Goal: Task Accomplishment & Management: Complete application form

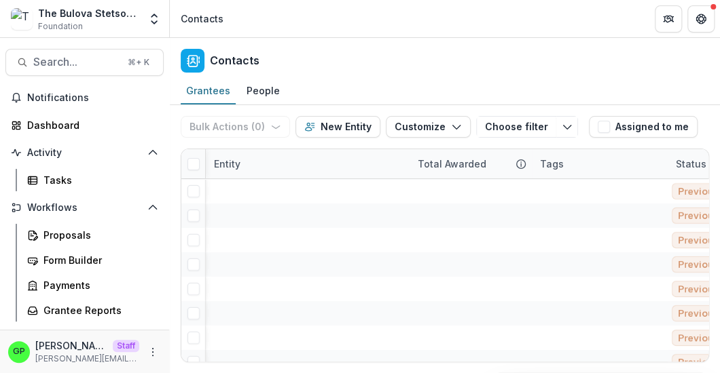
scroll to position [0, 1311]
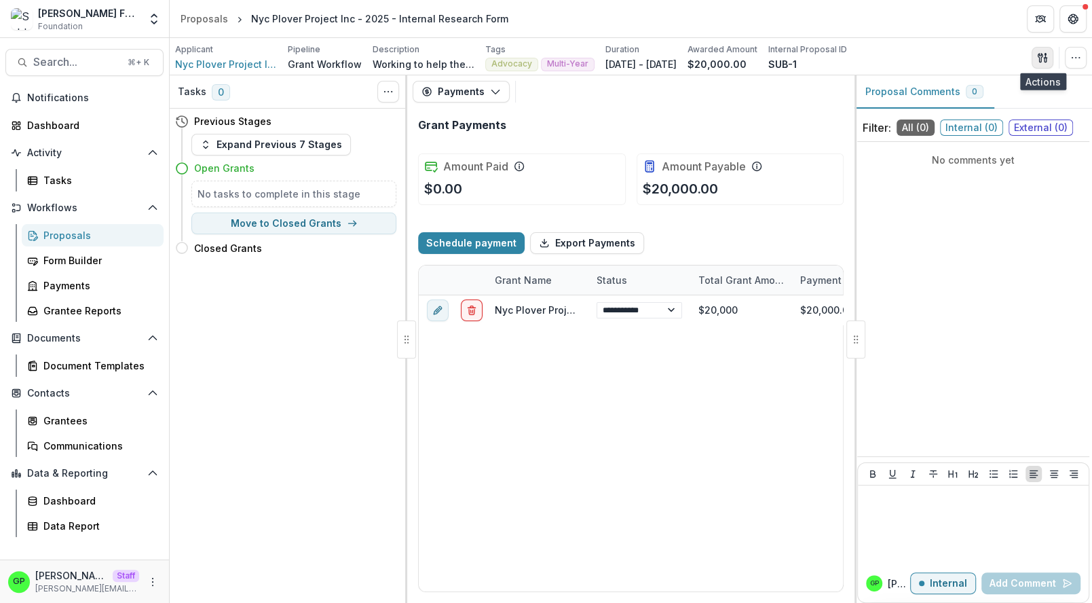
click at [1039, 63] on button "button" at bounding box center [1043, 58] width 22 height 22
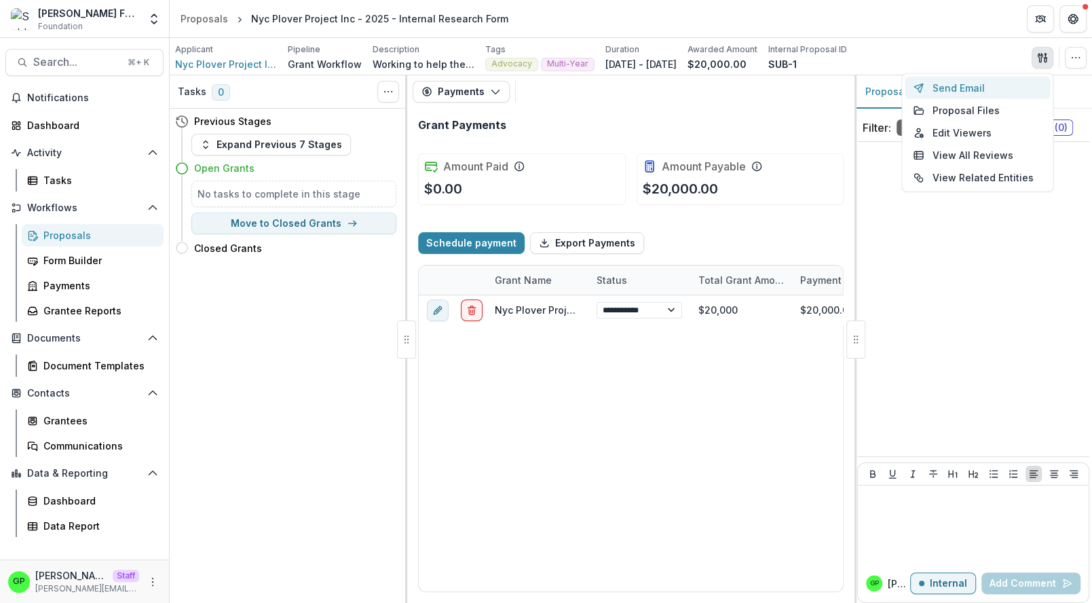
click at [986, 92] on button "Send Email" at bounding box center [977, 88] width 145 height 22
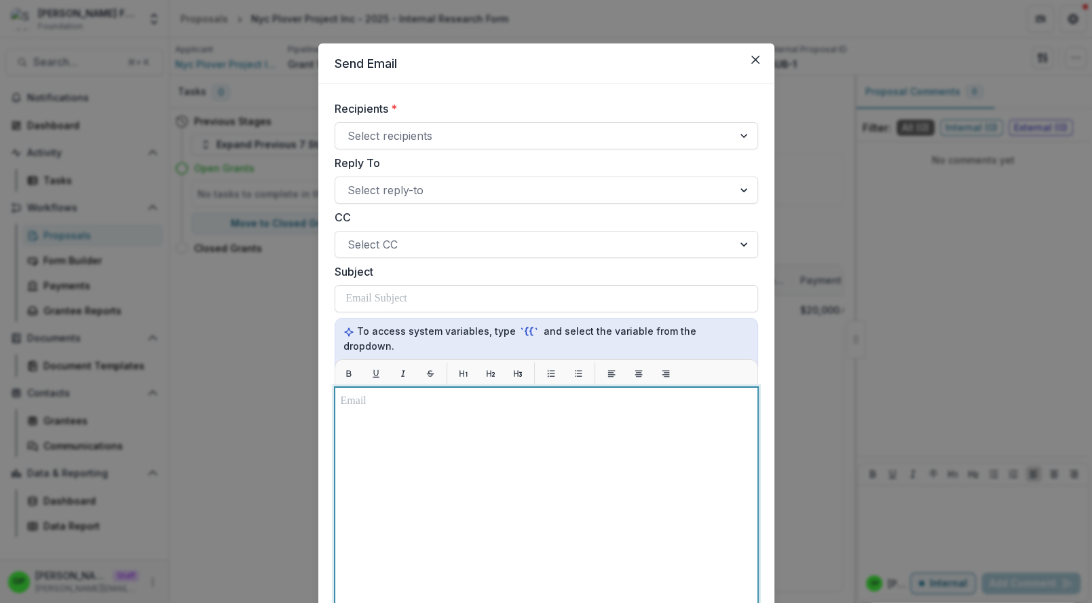
click at [439, 394] on div at bounding box center [546, 556] width 411 height 327
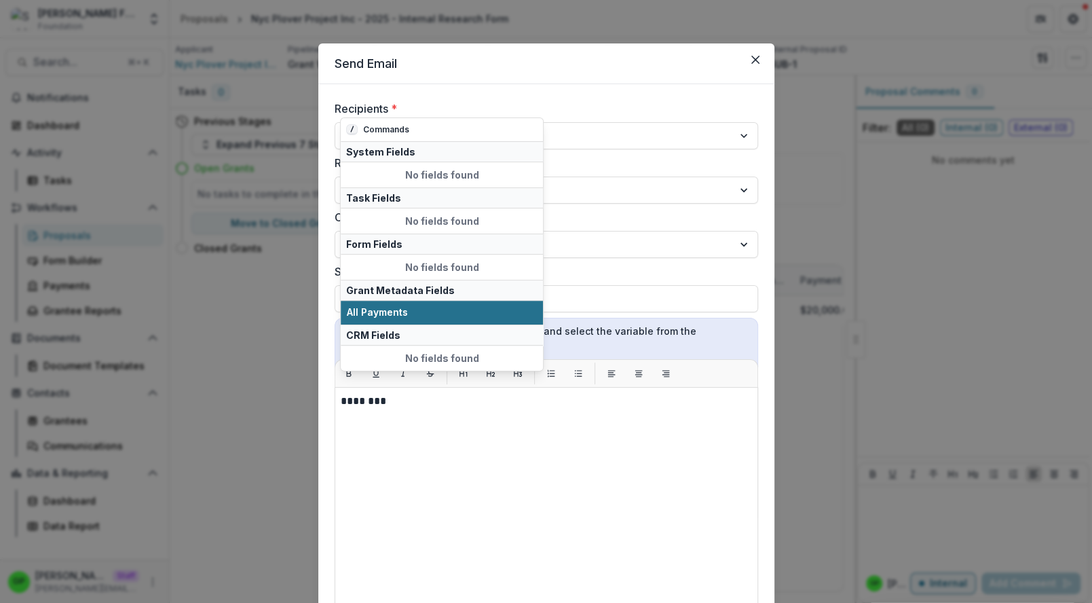
click at [389, 324] on button "All Payments" at bounding box center [442, 313] width 202 height 24
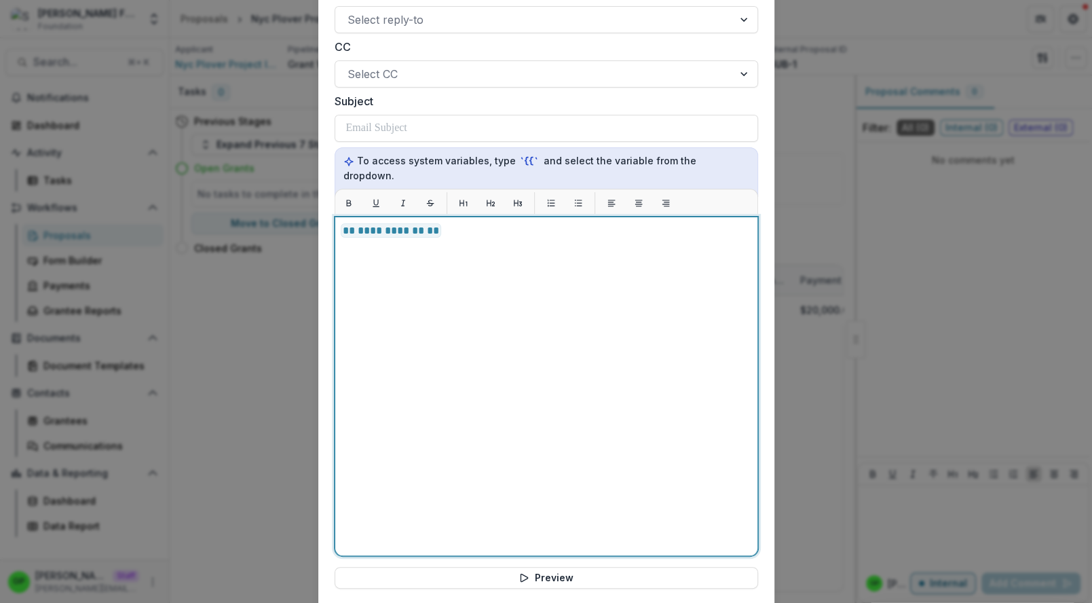
scroll to position [286, 0]
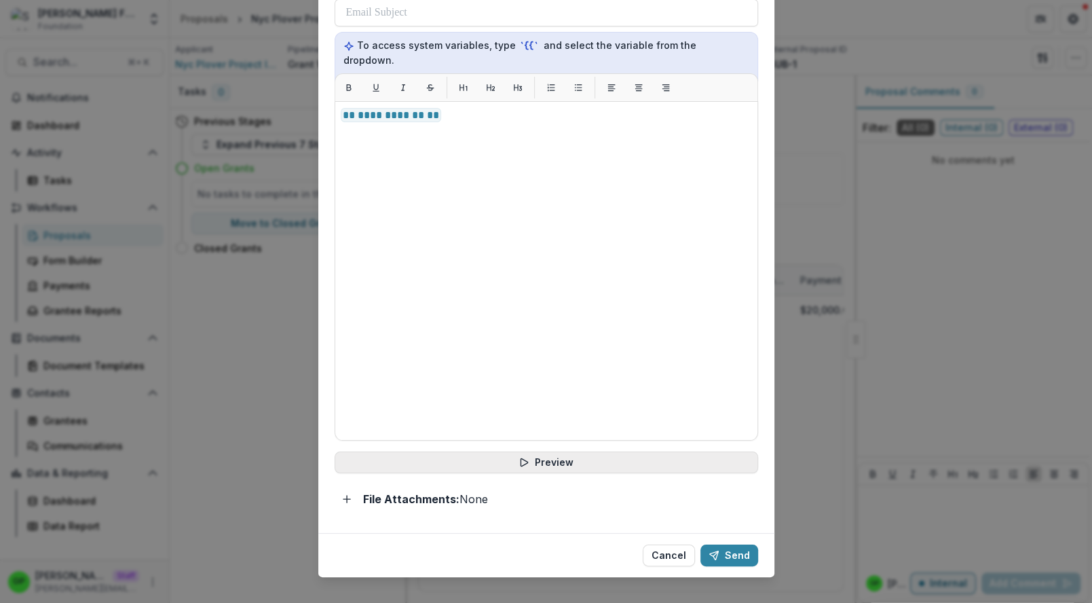
click at [524, 457] on icon "button" at bounding box center [524, 462] width 11 height 11
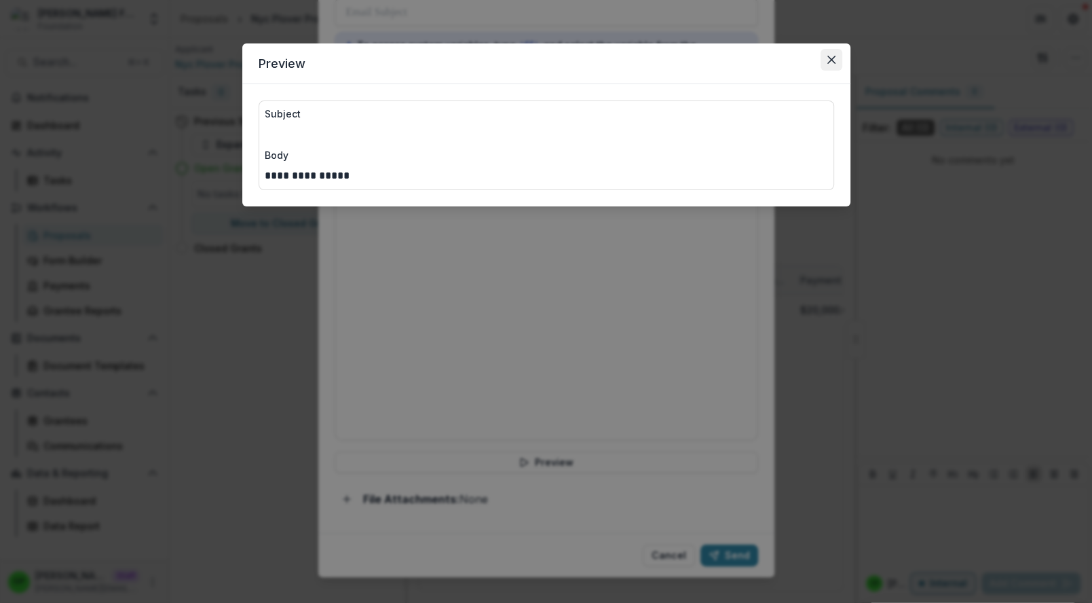
click at [834, 60] on icon "Close" at bounding box center [832, 60] width 8 height 8
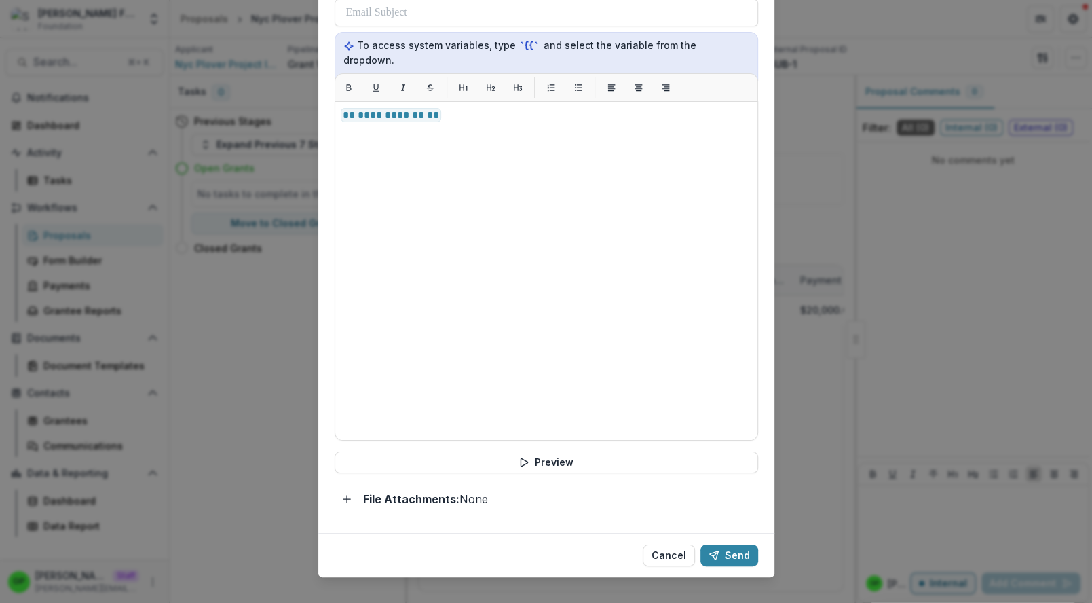
scroll to position [0, 0]
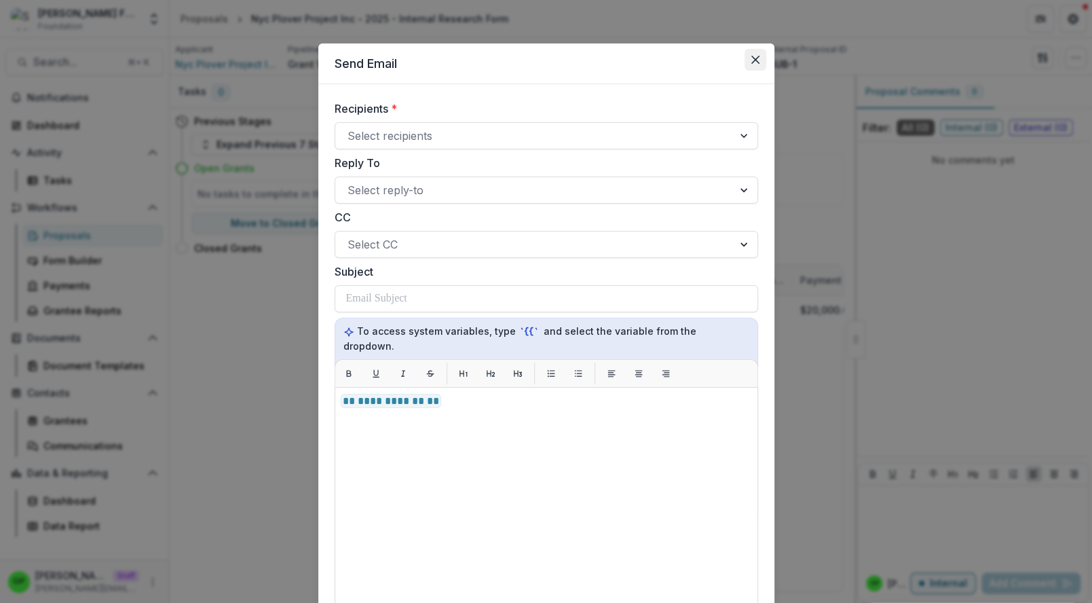
click at [752, 59] on icon "Close" at bounding box center [756, 60] width 8 height 8
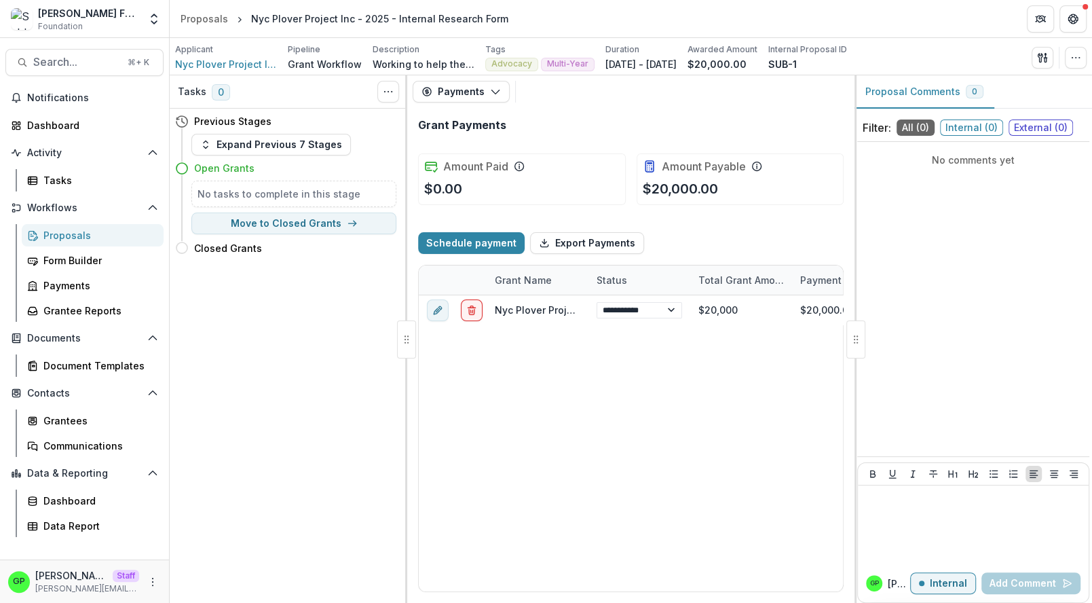
drag, startPoint x: 354, startPoint y: 243, endPoint x: 307, endPoint y: 165, distance: 91.0
click at [307, 165] on div "Previous Stages Expand Previous 7 Stages Open Grants No tasks to complete in th…" at bounding box center [289, 185] width 238 height 153
click at [295, 138] on button "Expand Previous 7 Stages" at bounding box center [271, 145] width 160 height 22
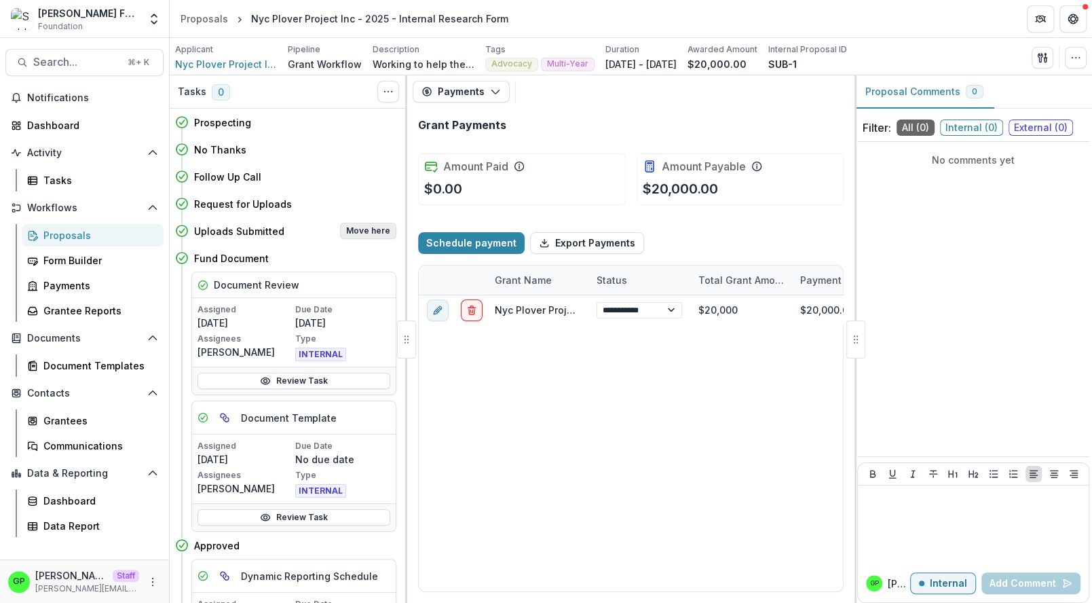
click at [364, 227] on button "Move here" at bounding box center [368, 231] width 56 height 16
select select "**********"
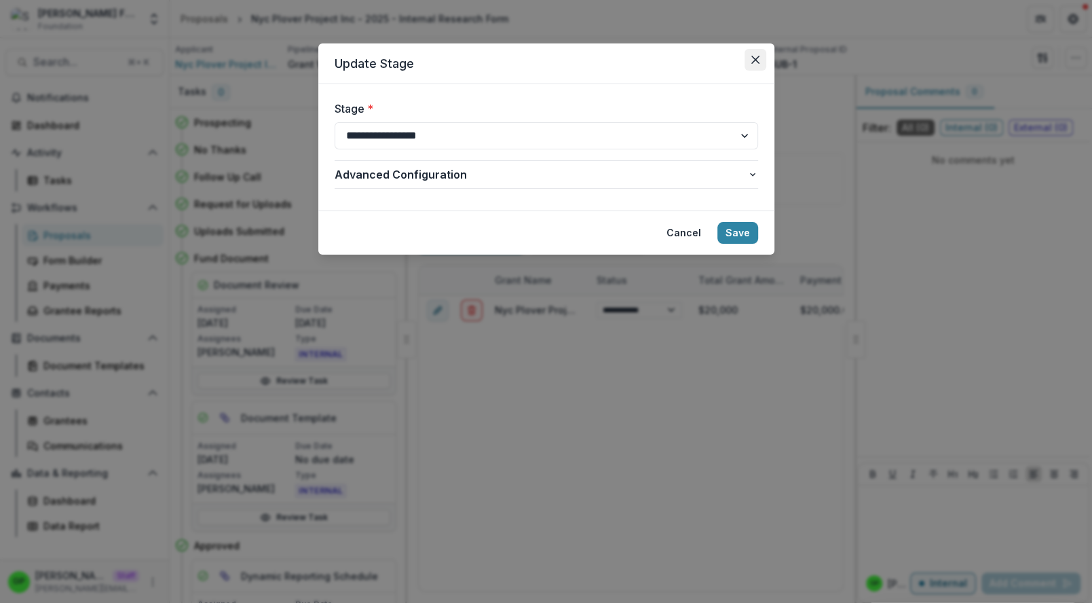
click at [750, 54] on button "Close" at bounding box center [756, 60] width 22 height 22
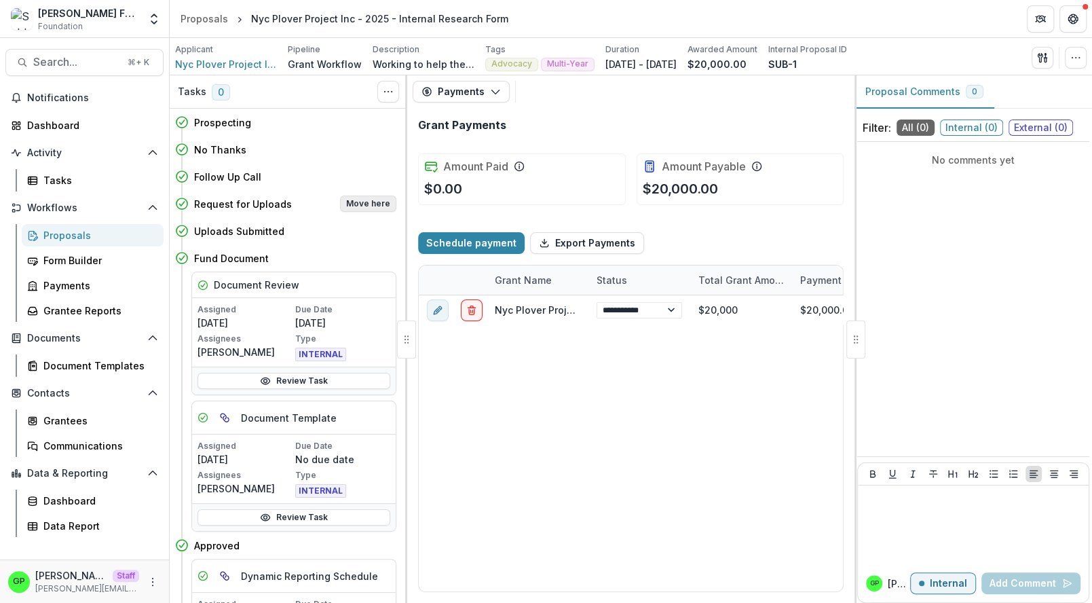
click at [348, 202] on button "Move here" at bounding box center [368, 204] width 56 height 16
select select "**********"
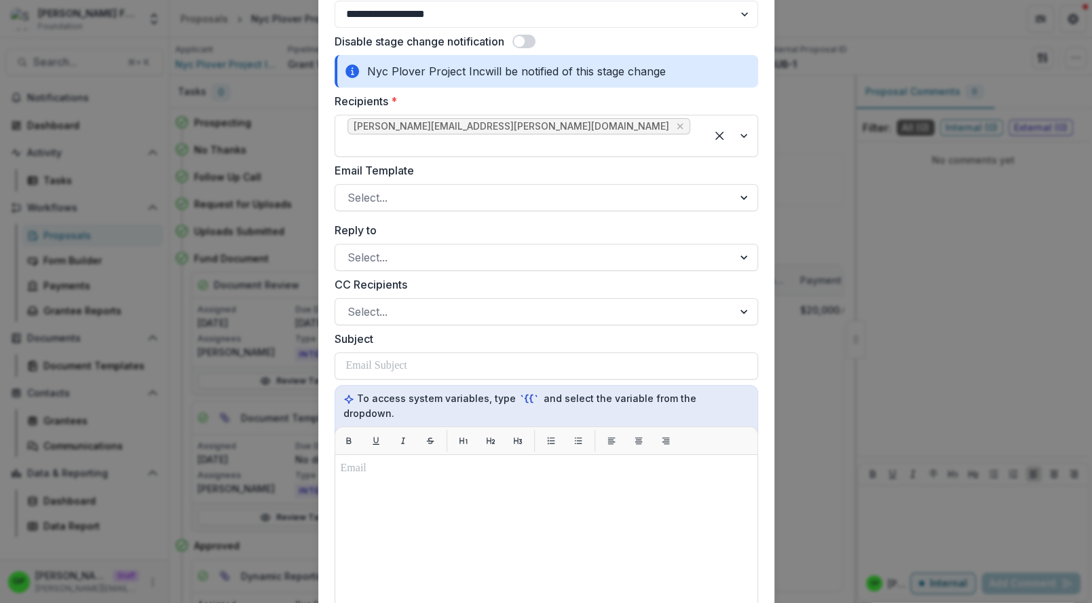
scroll to position [128, 0]
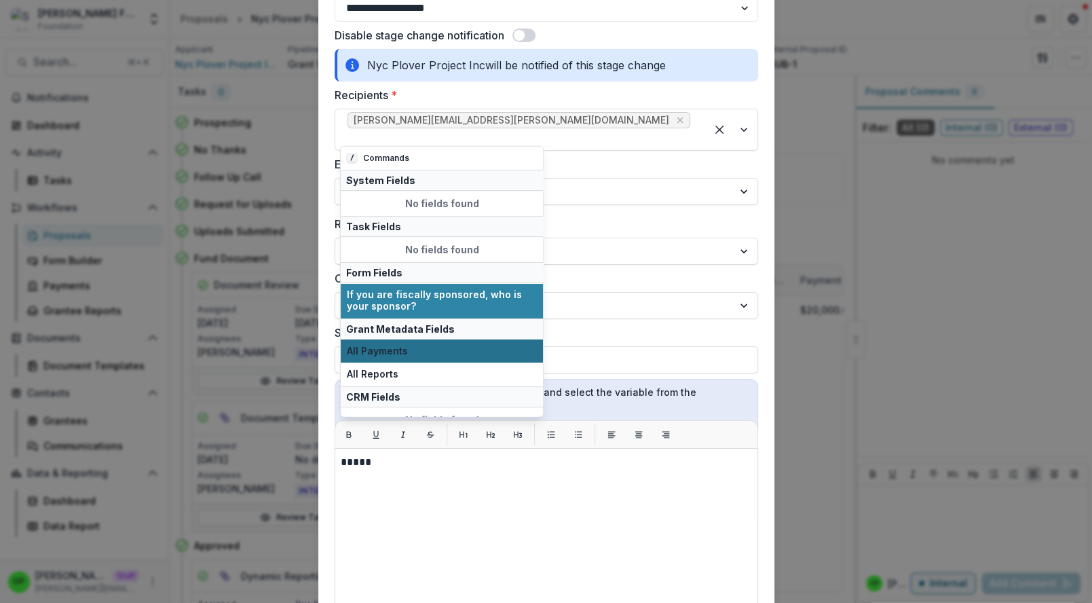
click at [396, 350] on span "All Payments" at bounding box center [442, 351] width 190 height 12
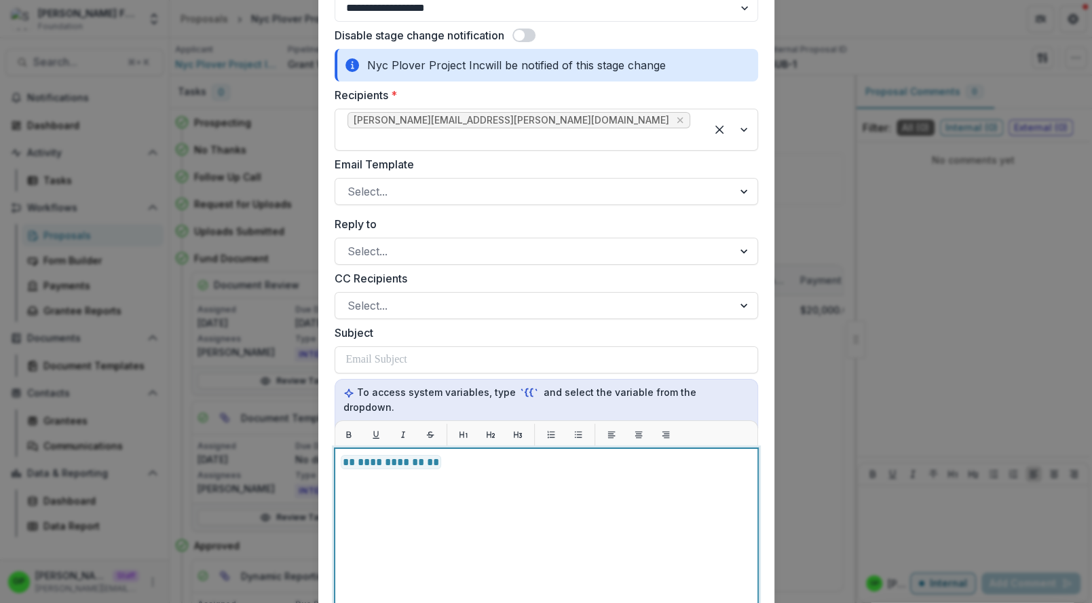
scroll to position [593, 0]
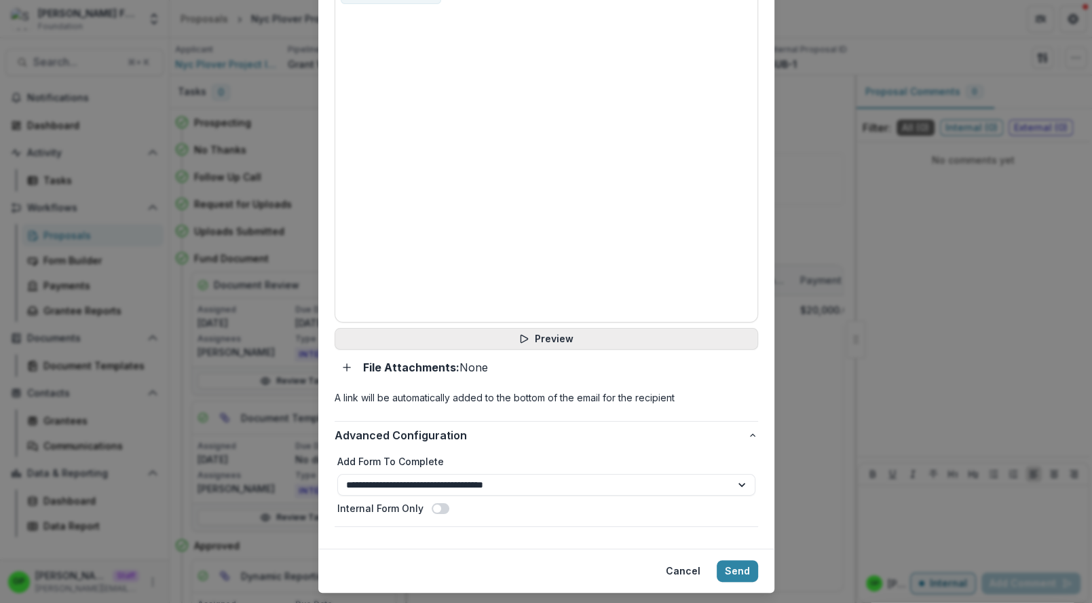
click at [503, 328] on button "Preview" at bounding box center [547, 339] width 424 height 22
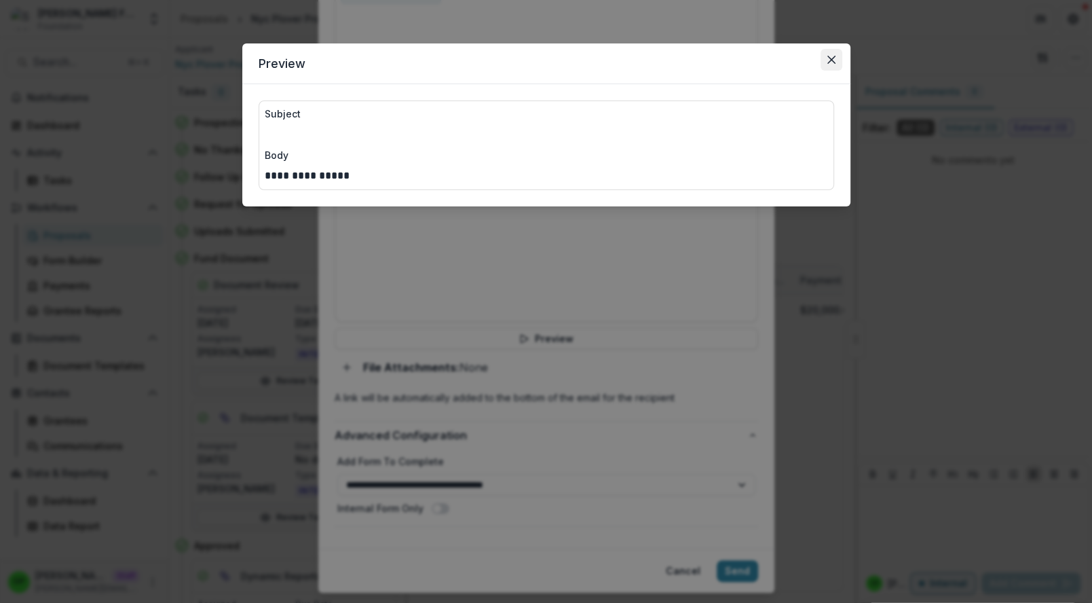
click at [823, 59] on button "Close" at bounding box center [832, 60] width 22 height 22
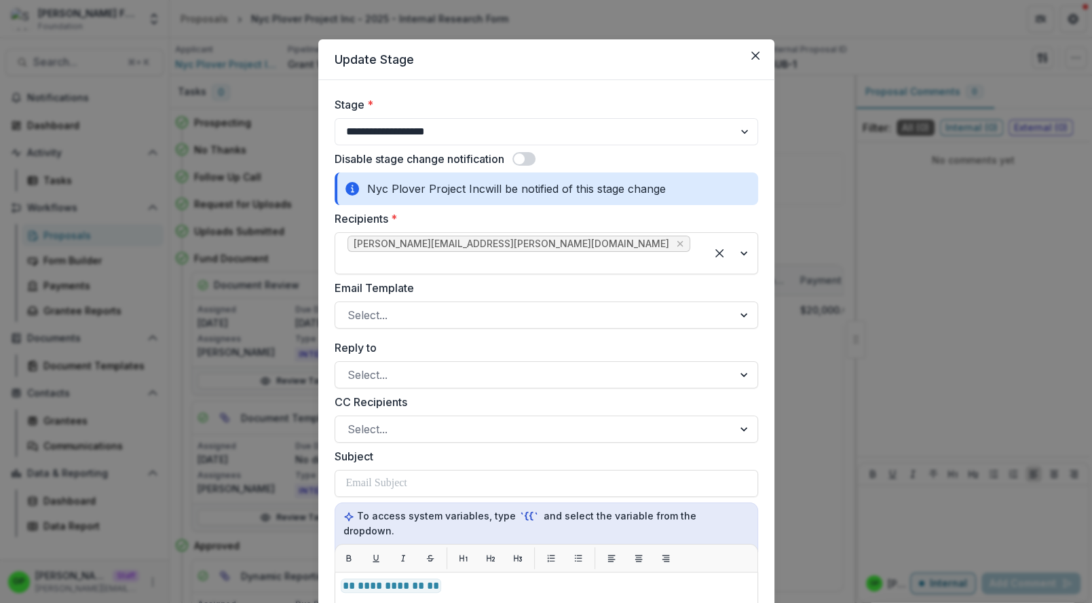
scroll to position [0, 0]
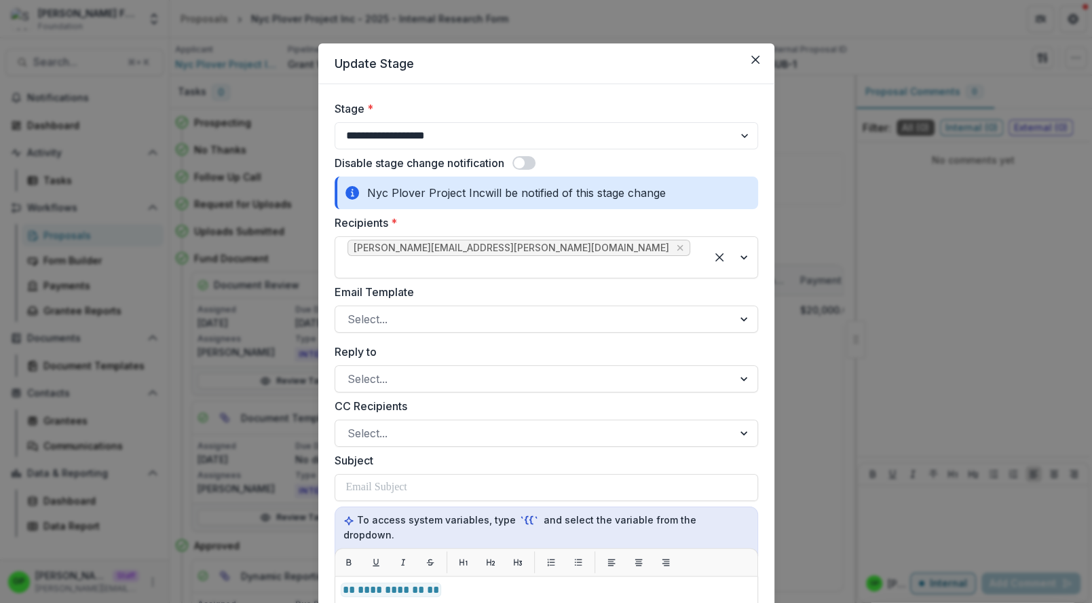
click at [756, 46] on header "Update Stage" at bounding box center [546, 63] width 456 height 41
click at [756, 49] on button "Close" at bounding box center [756, 60] width 22 height 22
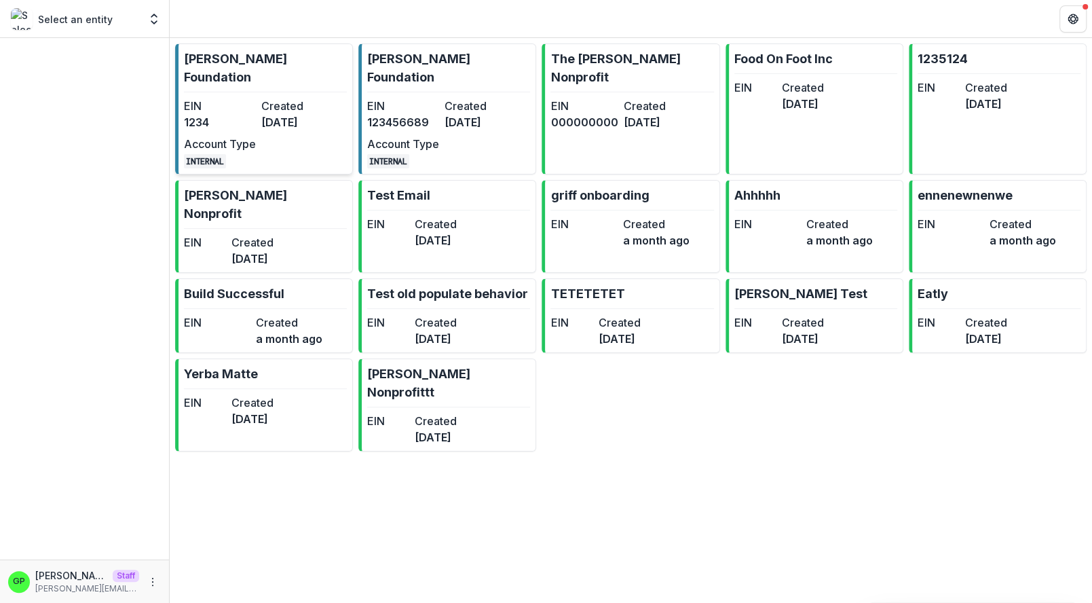
click at [272, 114] on dd "3 years ago" at bounding box center [297, 122] width 72 height 16
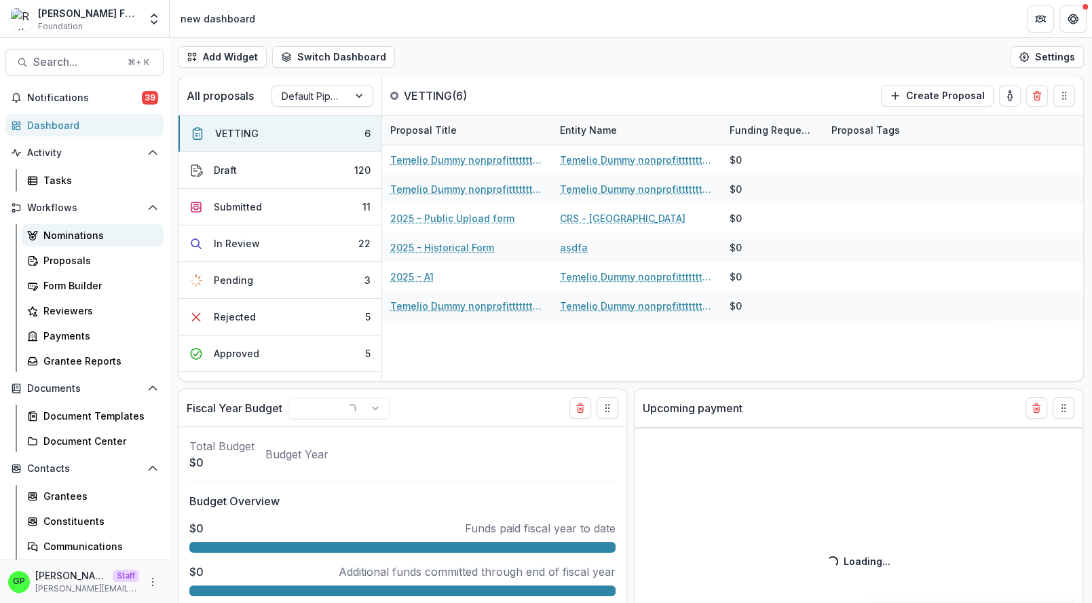
select select "******"
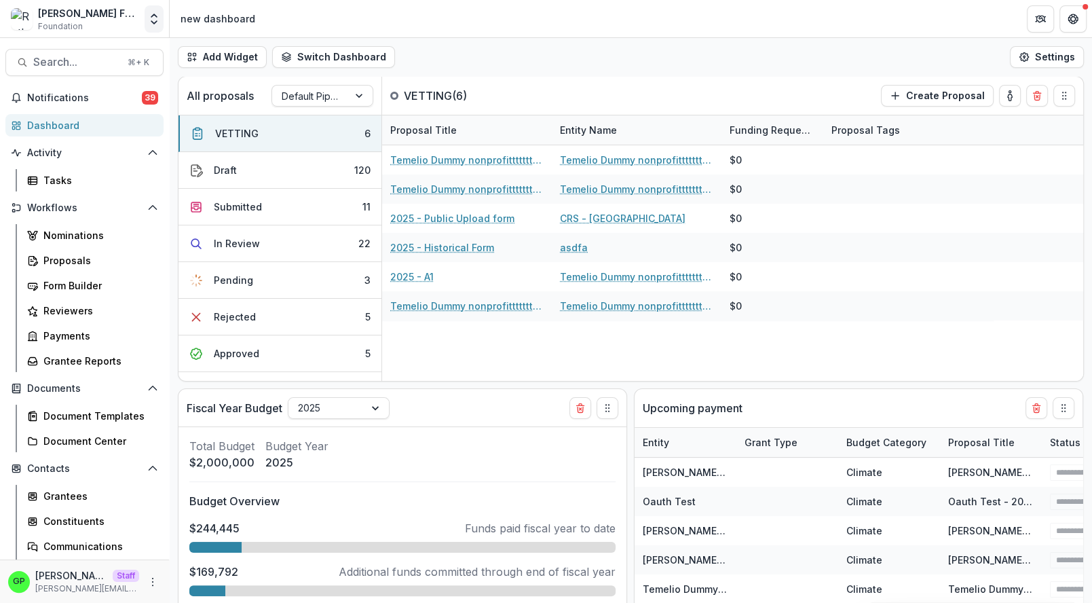
click at [151, 31] on button "Open entity switcher" at bounding box center [154, 18] width 19 height 27
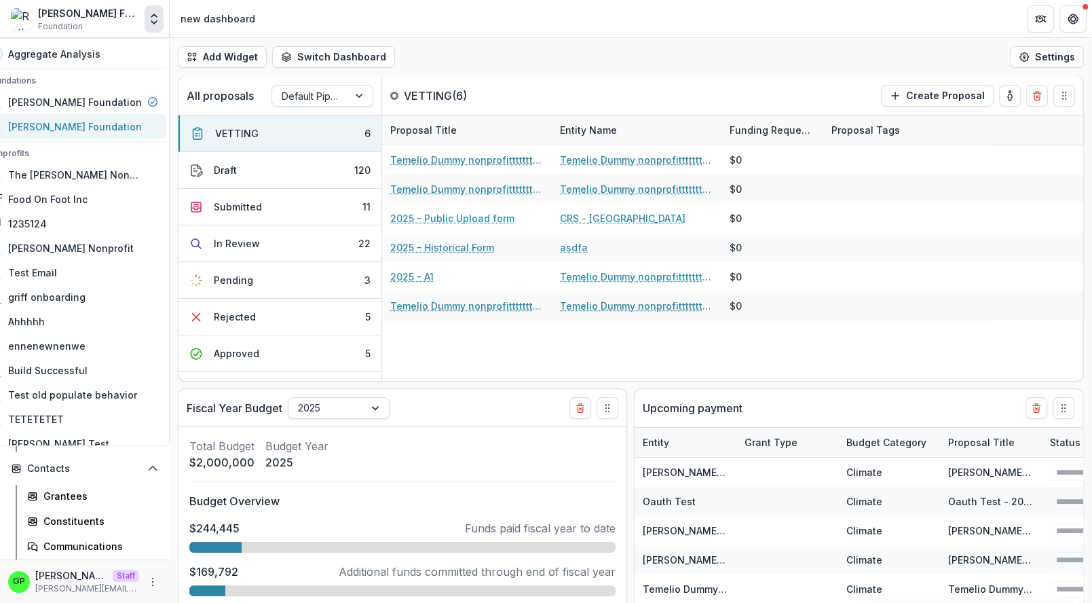
click at [75, 117] on link "[PERSON_NAME] Foundation" at bounding box center [72, 126] width 188 height 24
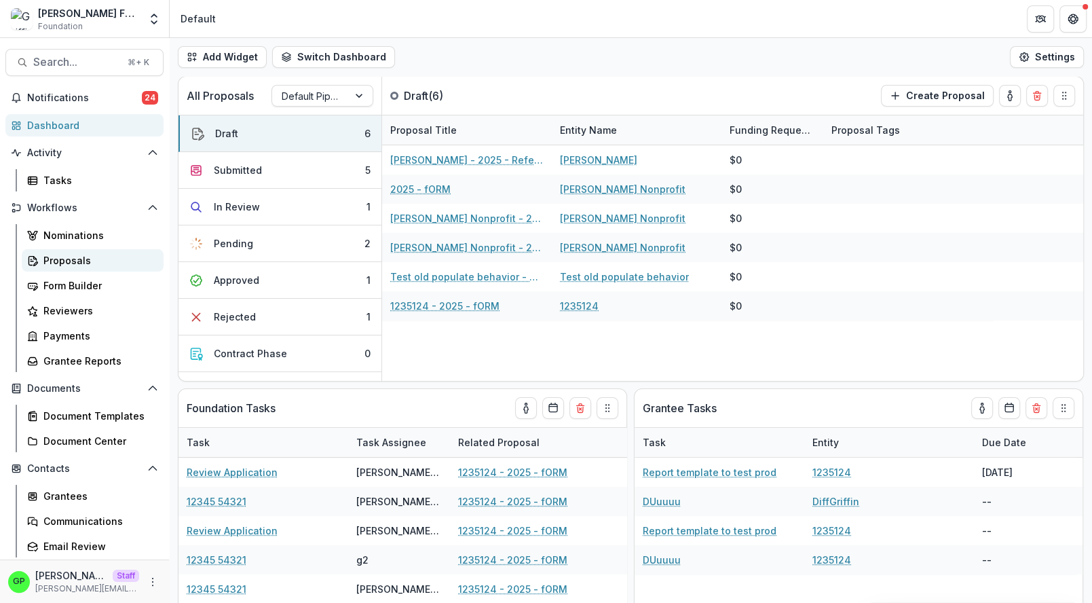
click at [64, 265] on div "Proposals" at bounding box center [97, 260] width 109 height 14
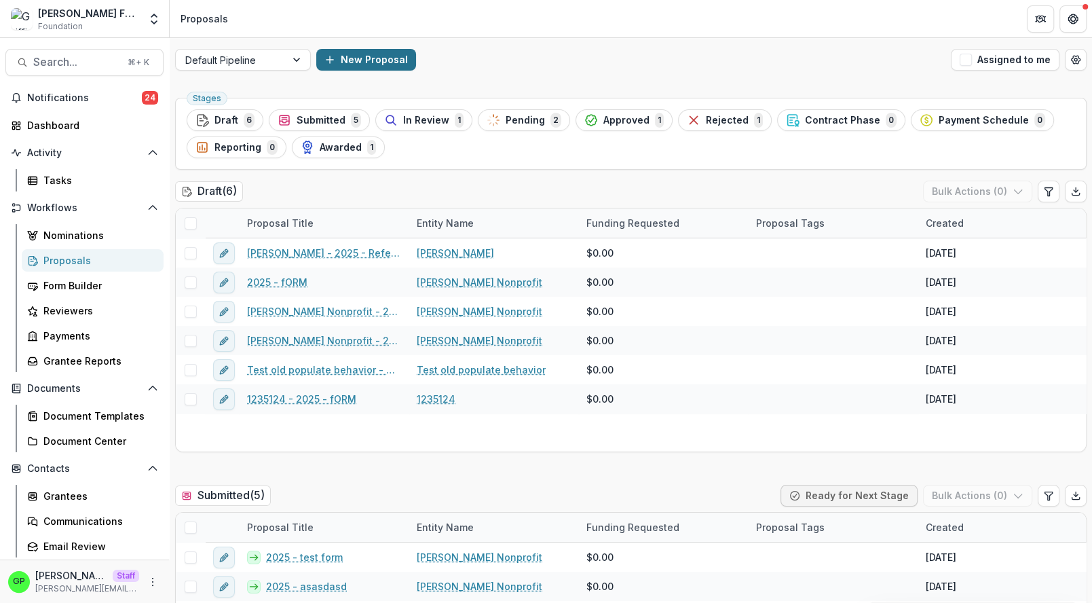
click at [367, 58] on button "New Proposal" at bounding box center [366, 60] width 100 height 22
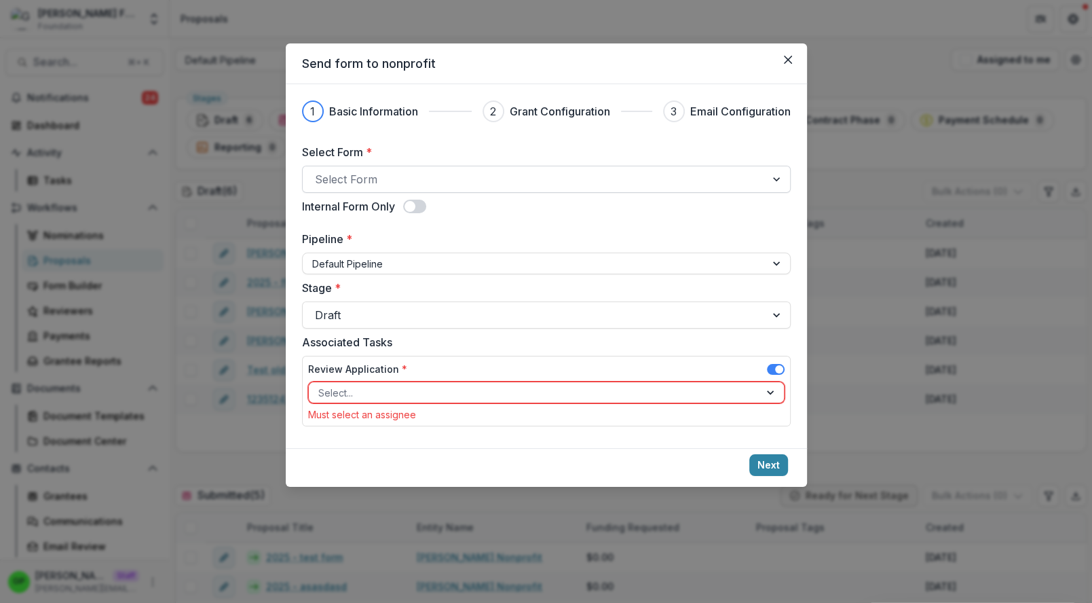
click at [375, 177] on div at bounding box center [534, 179] width 439 height 19
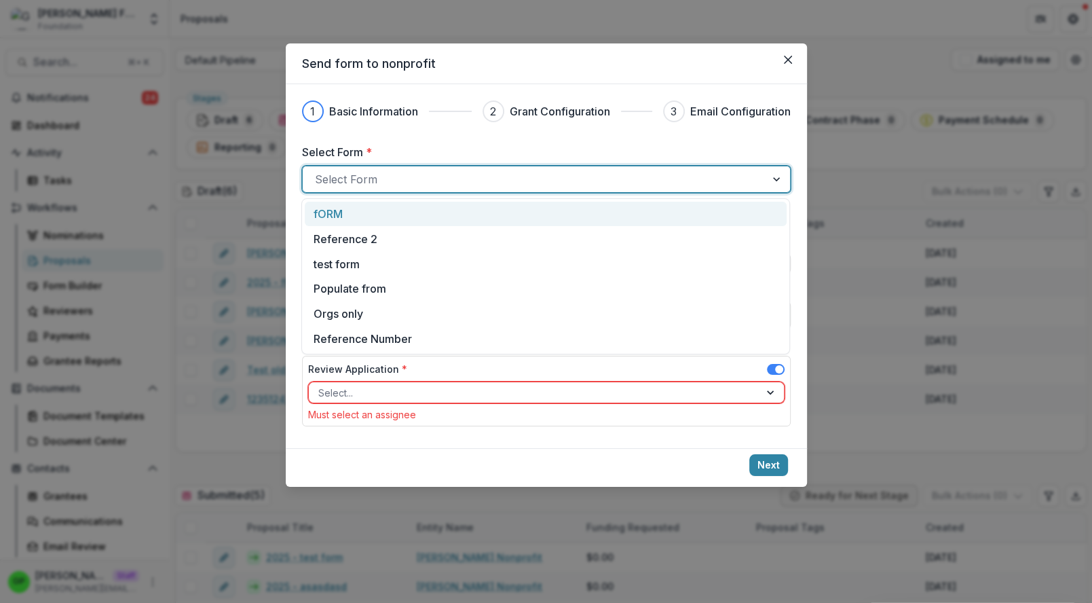
click at [367, 210] on div "fORM" at bounding box center [546, 214] width 464 height 16
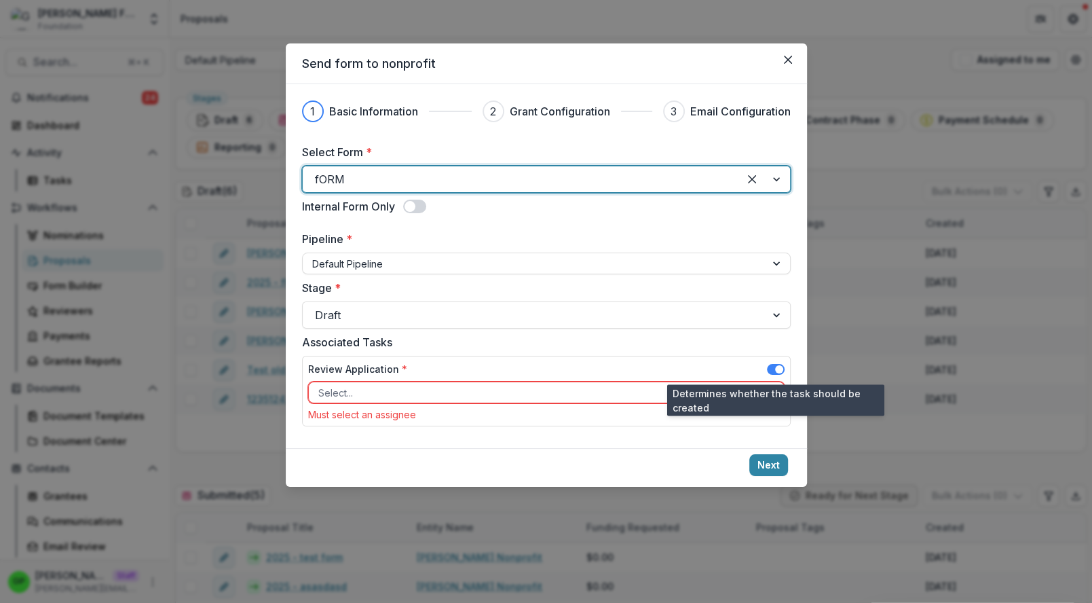
click at [771, 371] on span at bounding box center [776, 369] width 18 height 11
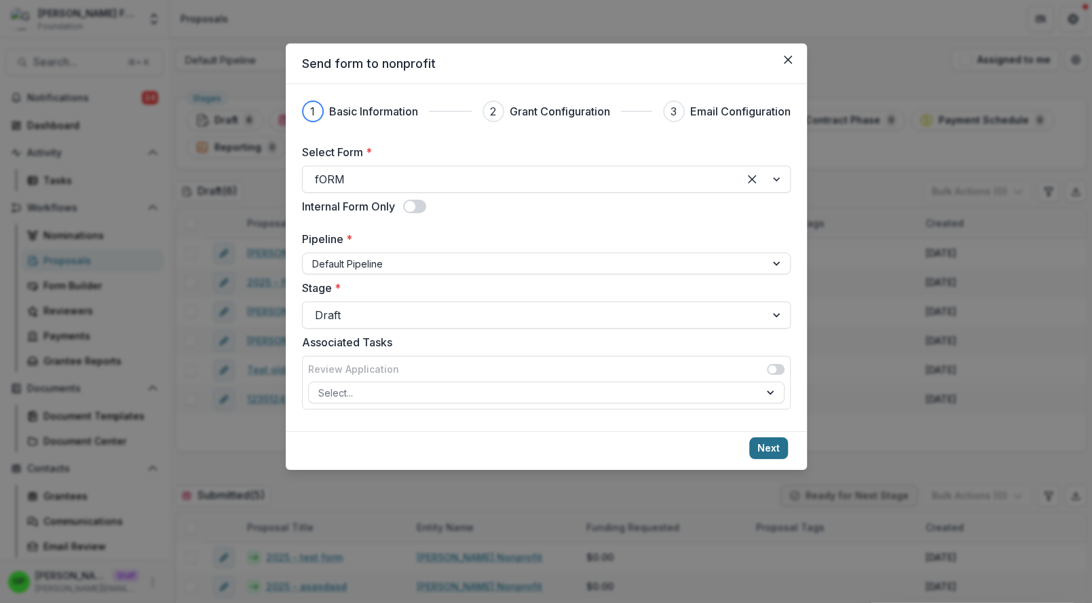
click at [760, 445] on button "Next" at bounding box center [769, 448] width 39 height 22
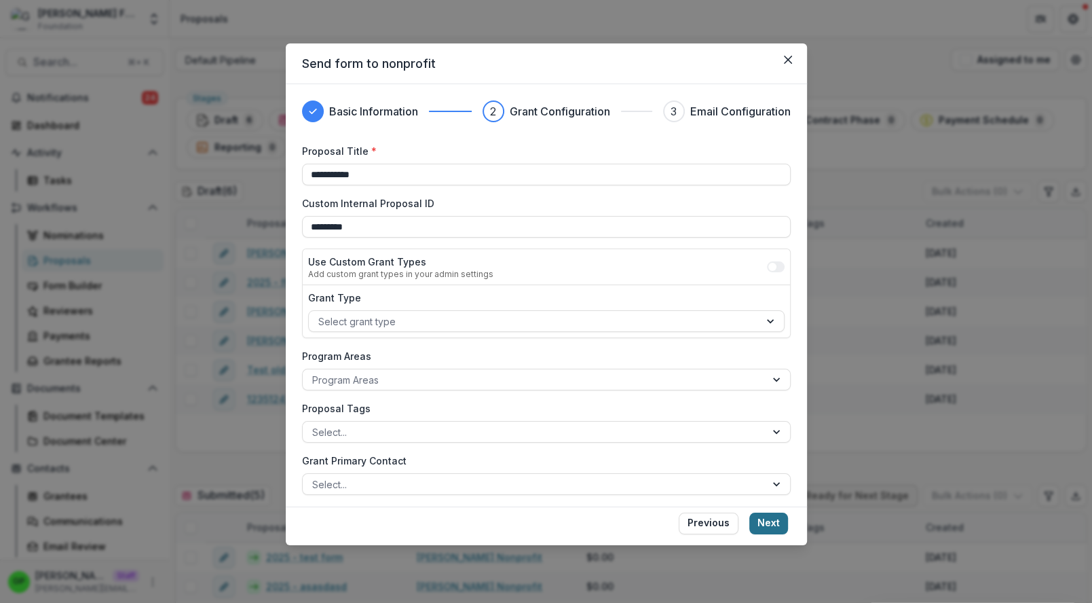
click at [775, 517] on button "Next" at bounding box center [769, 524] width 39 height 22
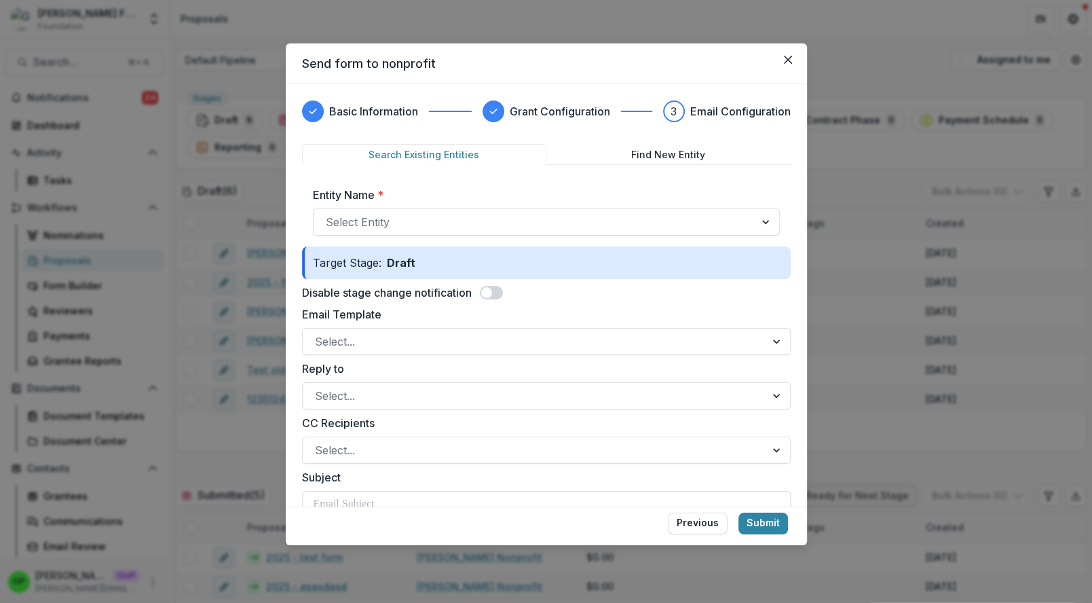
click at [487, 291] on span at bounding box center [486, 292] width 11 height 11
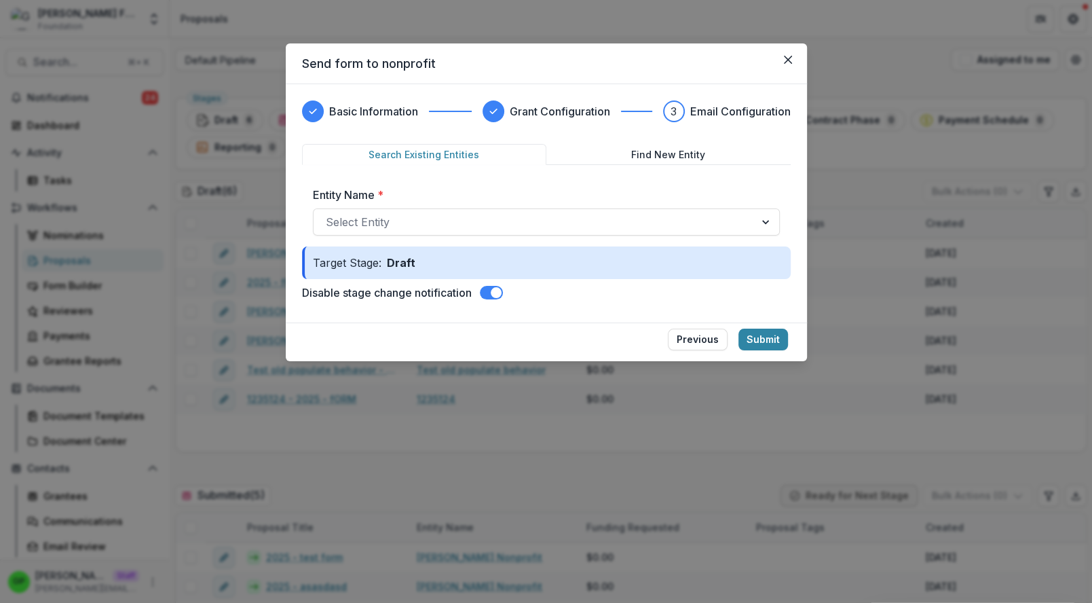
click at [484, 250] on div "Target Stage: Draft" at bounding box center [546, 262] width 489 height 33
click at [476, 229] on div at bounding box center [534, 221] width 417 height 19
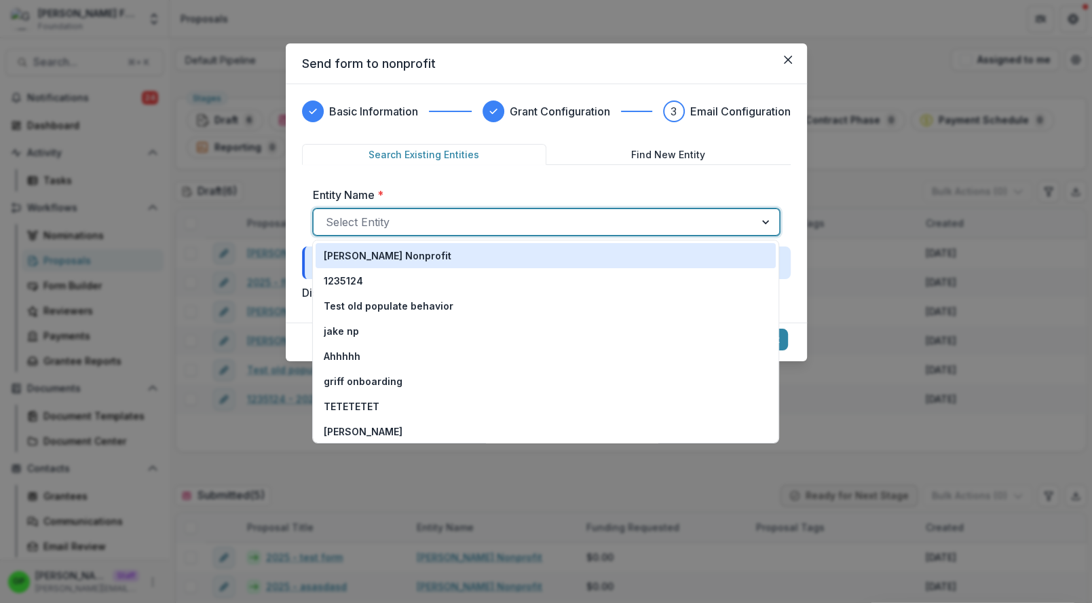
click at [432, 264] on div "[PERSON_NAME] Nonprofit" at bounding box center [546, 255] width 460 height 25
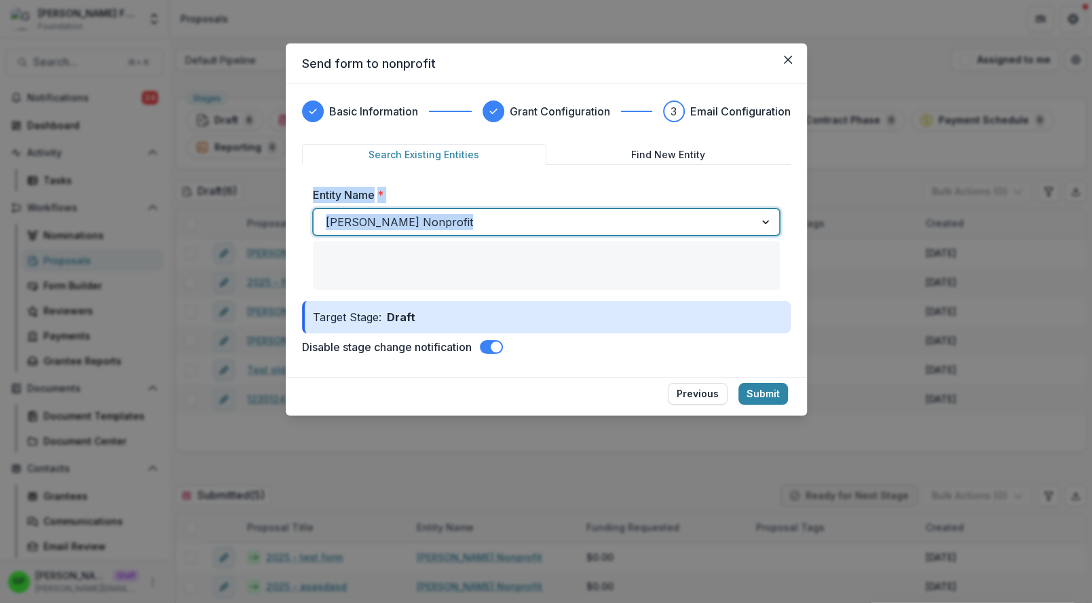
click at [436, 260] on div "Entity Name * option Griffin Nonprofit, selected. Griffin Nonprofit Entity Cont…" at bounding box center [546, 238] width 467 height 103
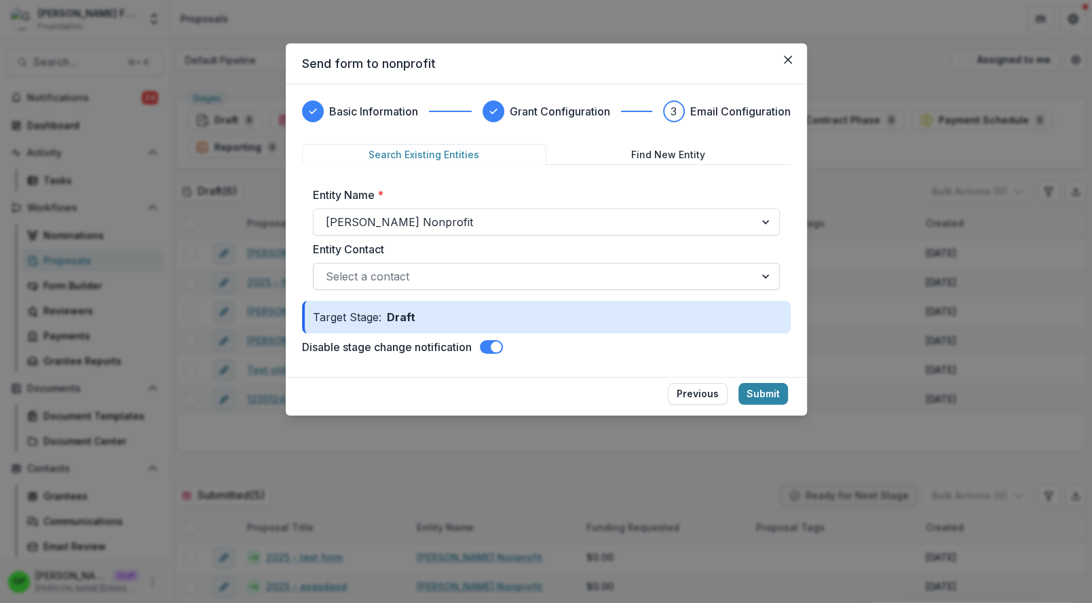
click at [462, 268] on div at bounding box center [534, 276] width 417 height 19
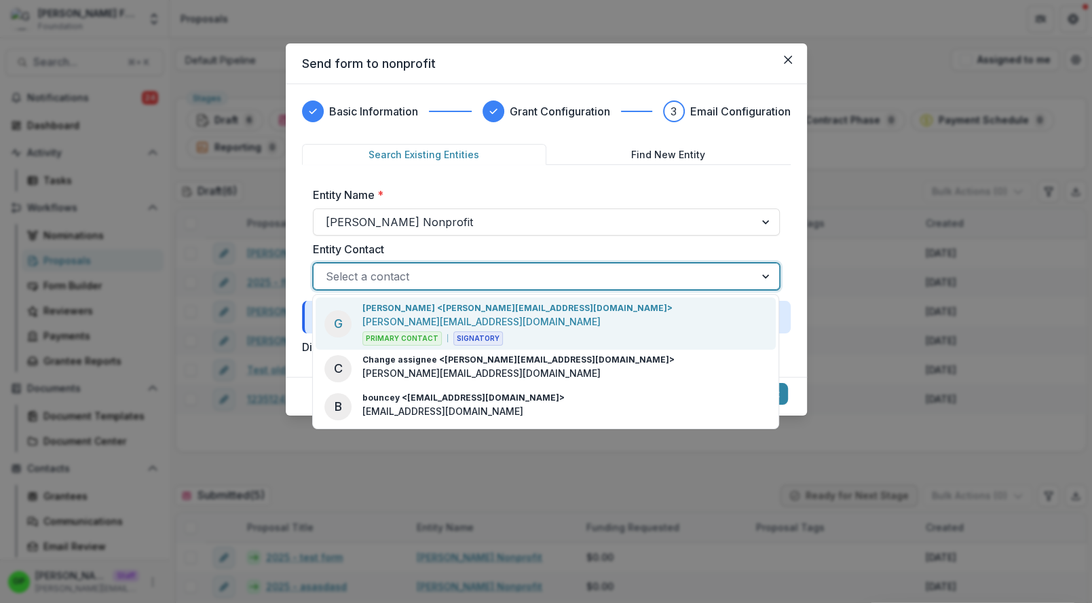
click at [466, 322] on p "[PERSON_NAME][EMAIL_ADDRESS][DOMAIN_NAME]" at bounding box center [482, 321] width 238 height 14
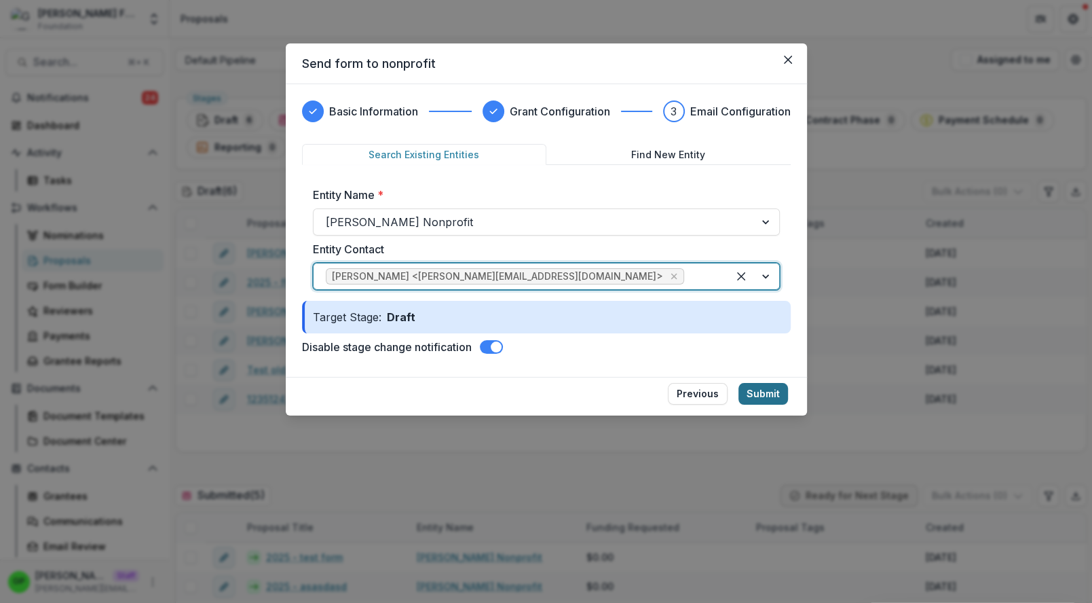
click at [788, 395] on button "Submit" at bounding box center [764, 394] width 50 height 22
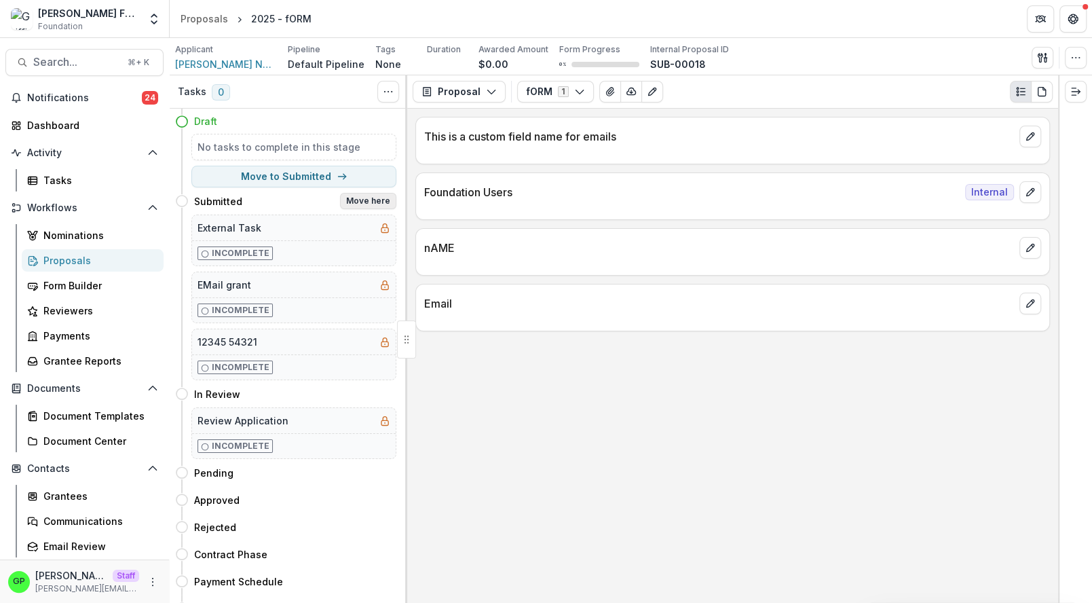
scroll to position [39, 0]
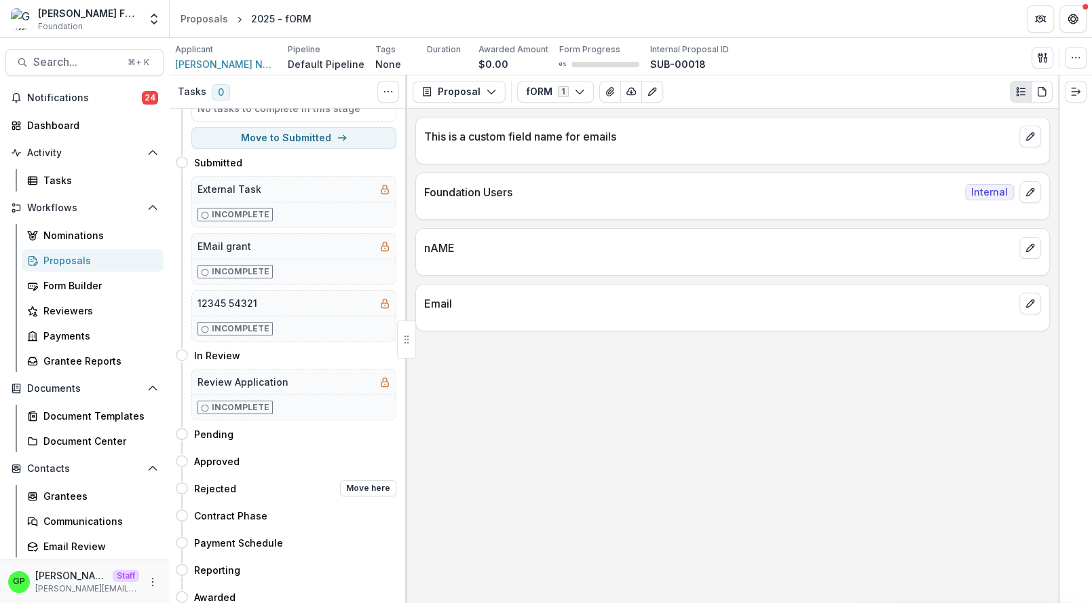
click at [369, 475] on div "Rejected Move here" at bounding box center [285, 488] width 221 height 27
click at [369, 480] on button "Move here" at bounding box center [368, 488] width 56 height 16
select select "********"
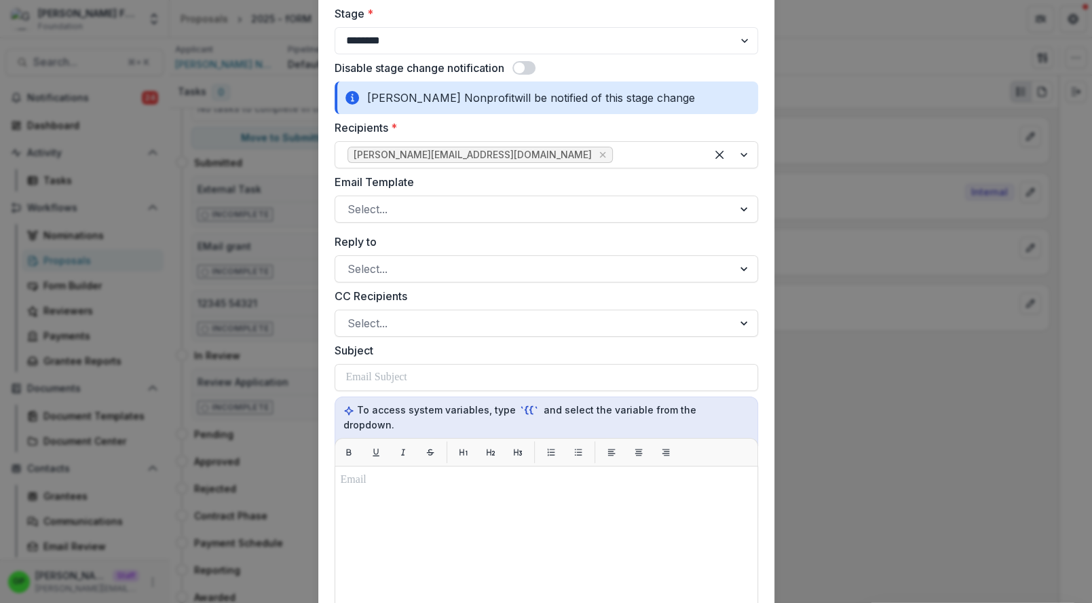
scroll to position [0, 0]
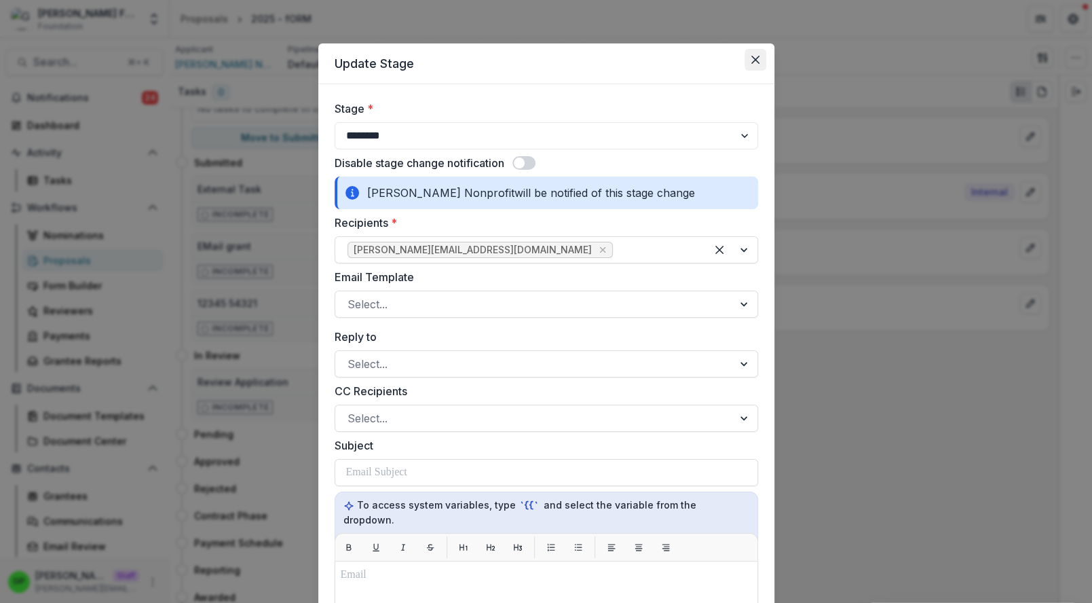
click at [764, 62] on button "Close" at bounding box center [756, 60] width 22 height 22
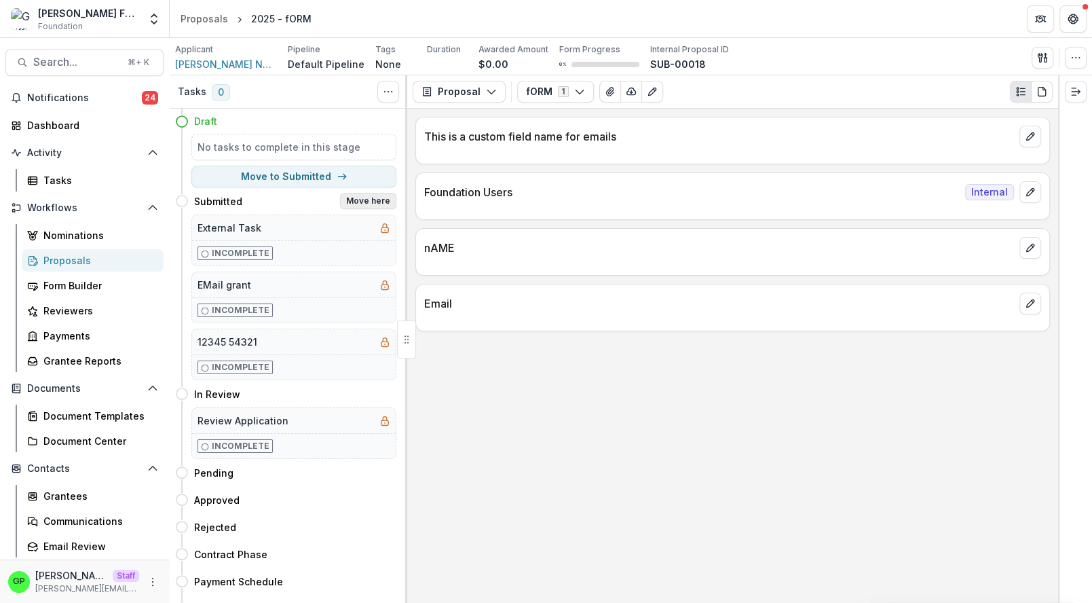
click at [361, 204] on button "Move here" at bounding box center [368, 201] width 56 height 16
select select "*********"
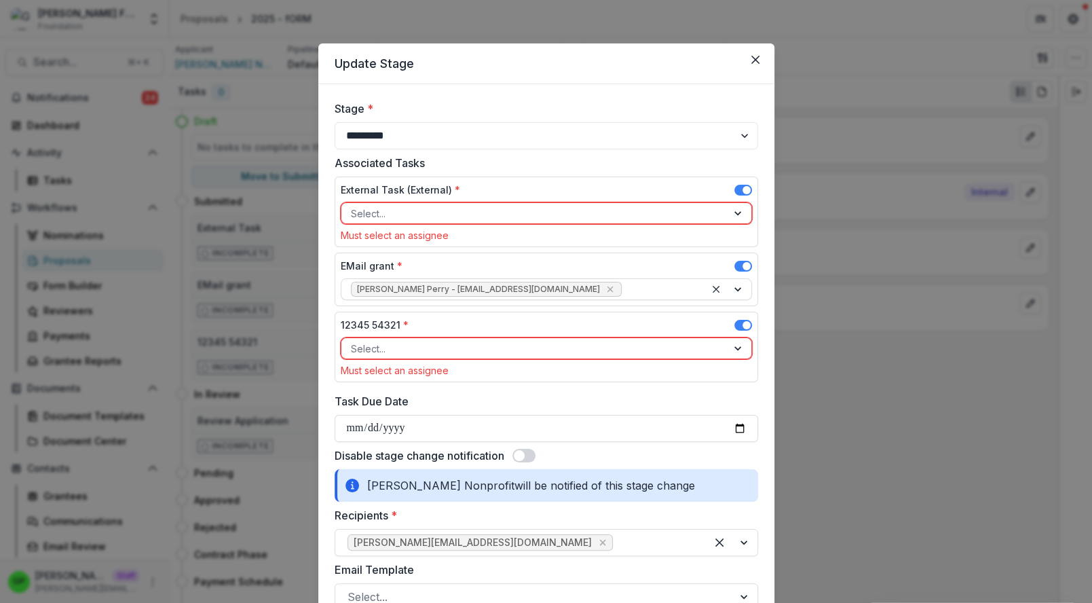
click at [745, 195] on span at bounding box center [744, 192] width 18 height 16
click at [743, 191] on span at bounding box center [747, 190] width 8 height 8
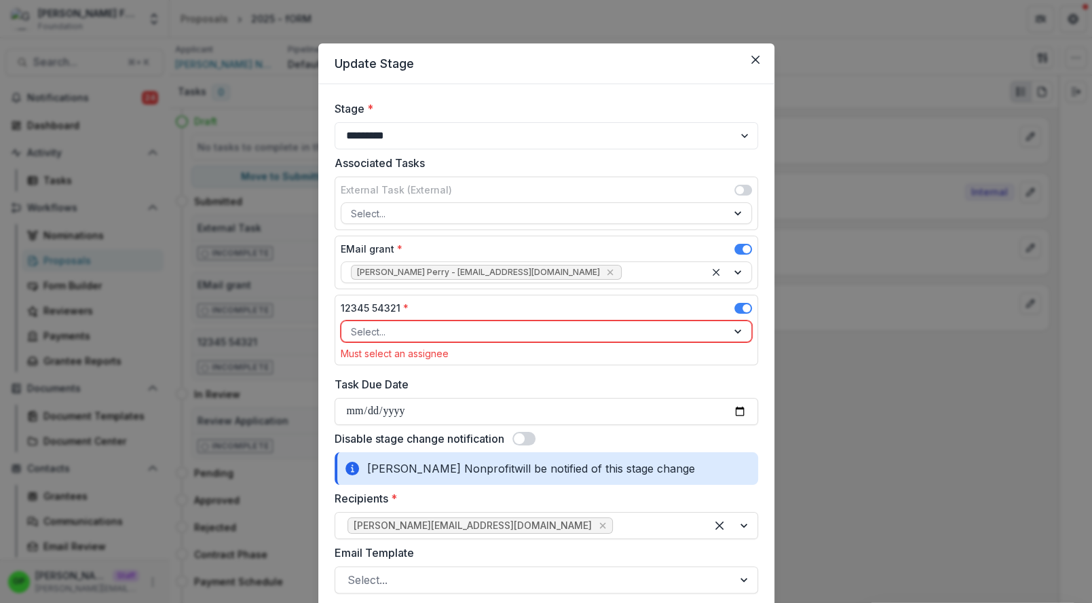
click at [740, 245] on span at bounding box center [744, 249] width 18 height 11
click at [737, 297] on div "12345 54321 * Select... Must select an assignee" at bounding box center [547, 330] width 424 height 71
click at [737, 301] on div "12345 54321 *" at bounding box center [546, 311] width 411 height 20
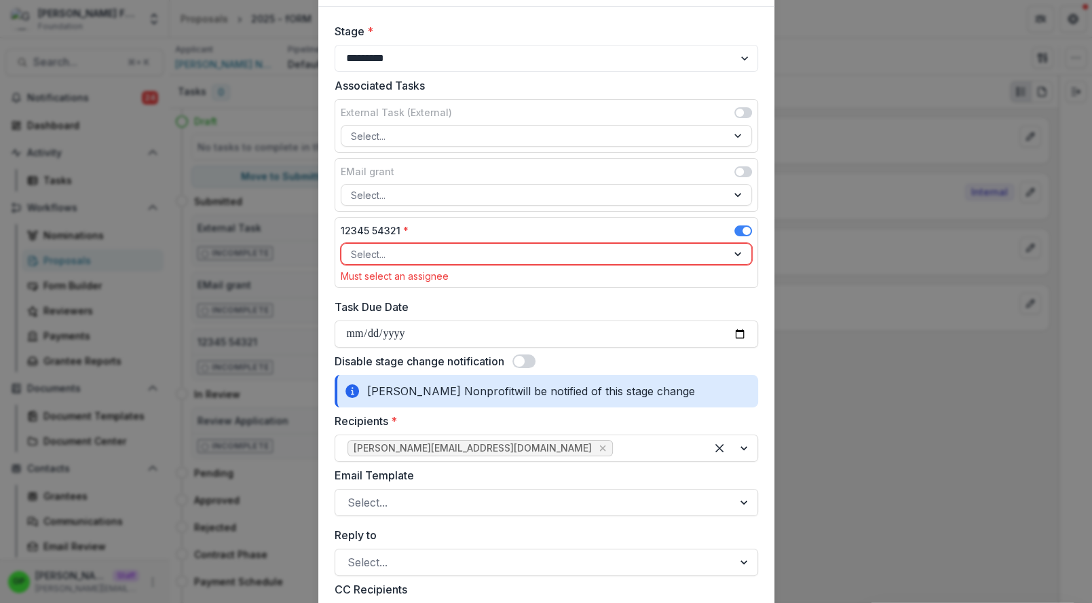
scroll to position [87, 0]
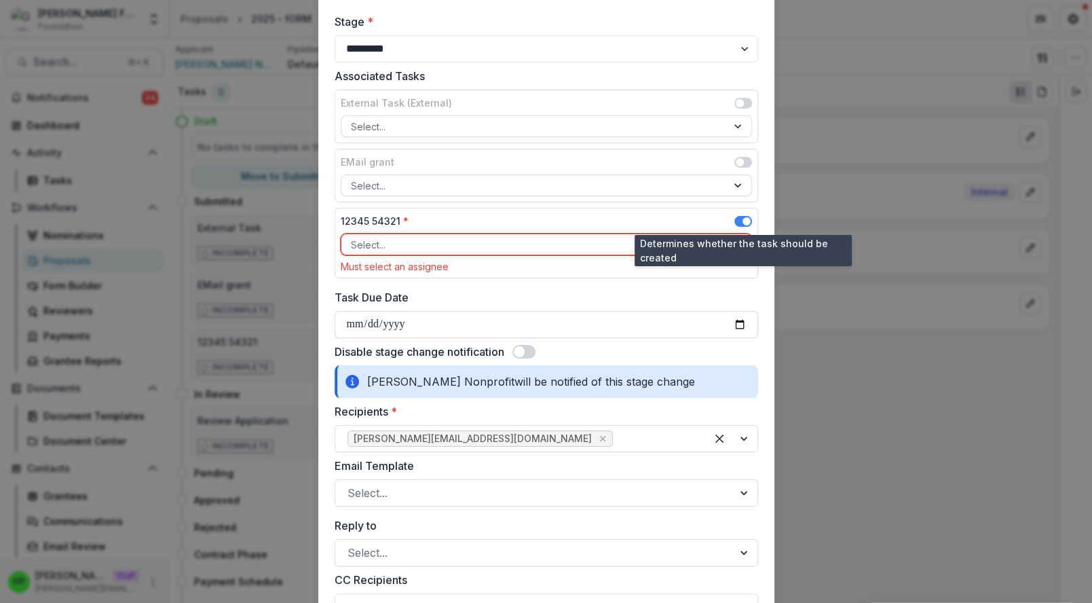
click at [743, 217] on span at bounding box center [747, 221] width 8 height 8
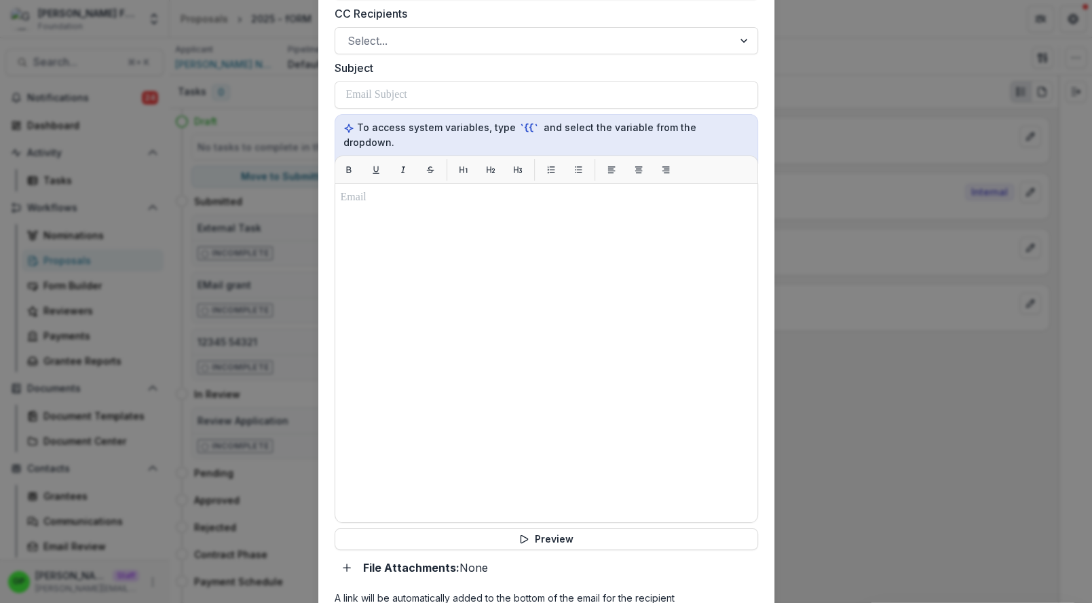
scroll to position [705, 0]
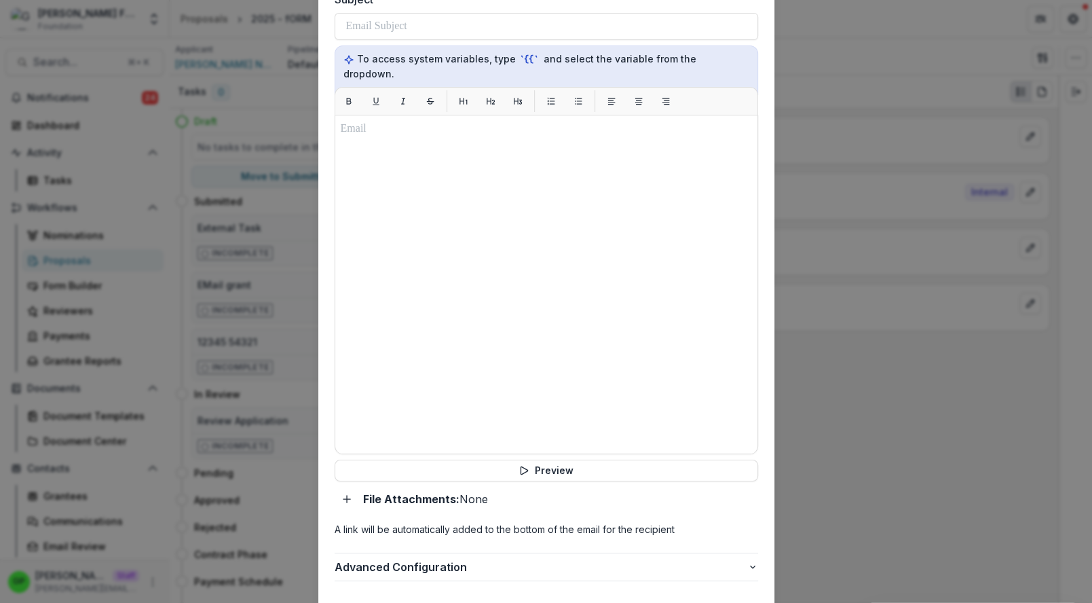
click at [856, 159] on div "**********" at bounding box center [546, 301] width 1092 height 603
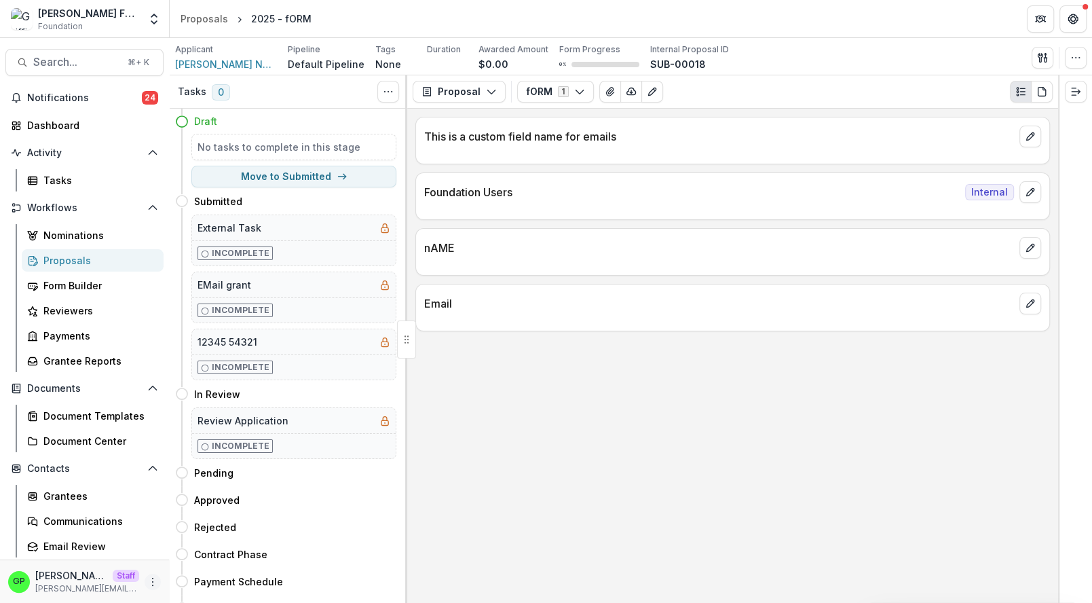
click at [150, 585] on icon "More" at bounding box center [152, 581] width 11 height 11
click at [234, 546] on link "User Settings" at bounding box center [242, 553] width 145 height 22
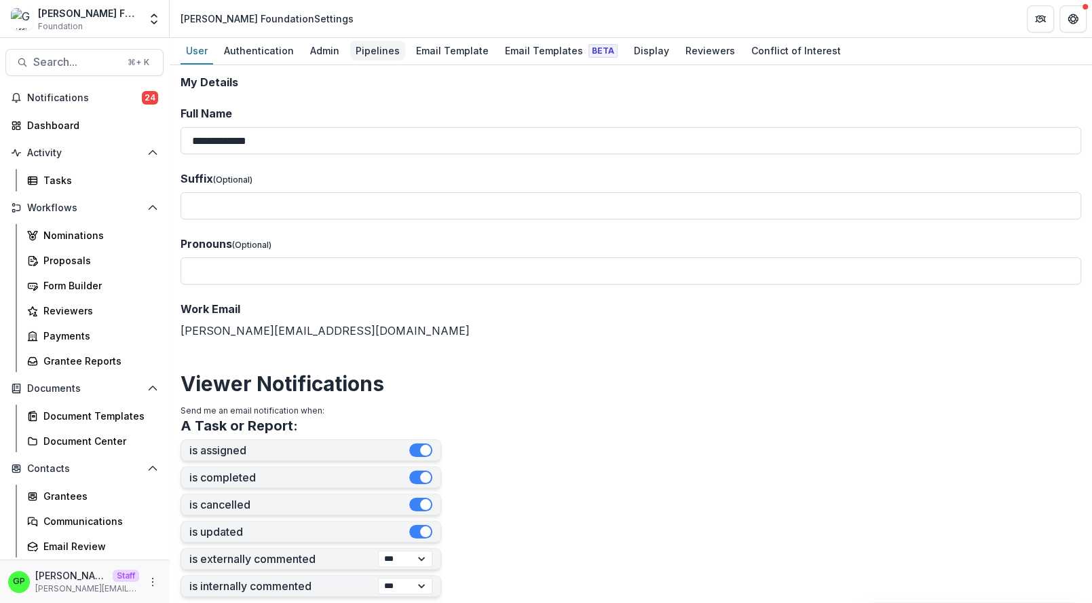
click at [354, 44] on div "Pipelines" at bounding box center [377, 51] width 55 height 20
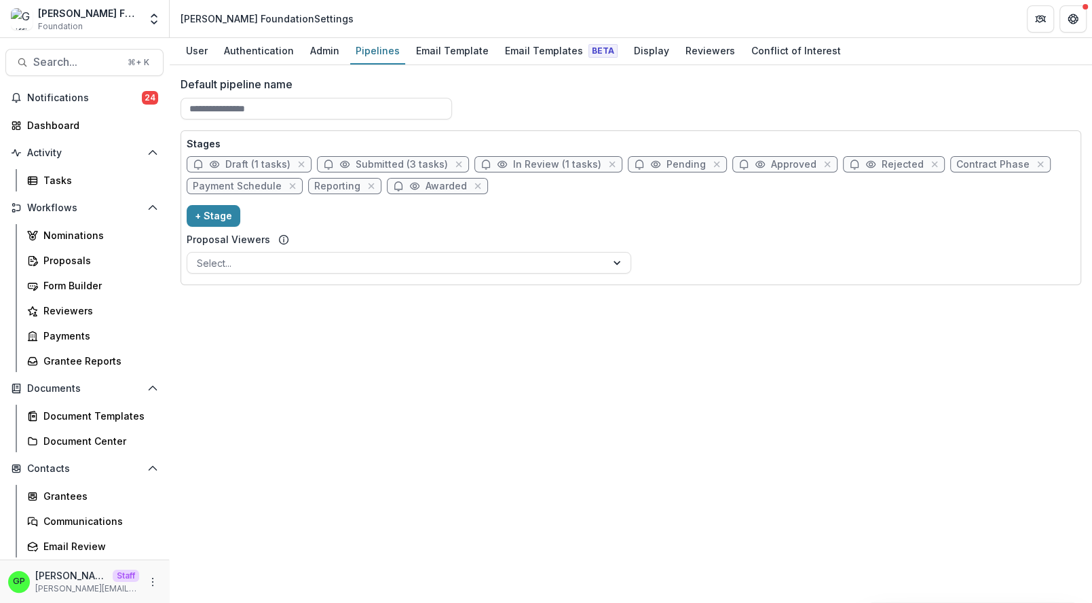
click at [679, 160] on span "Pending" at bounding box center [686, 165] width 39 height 12
select select "*******"
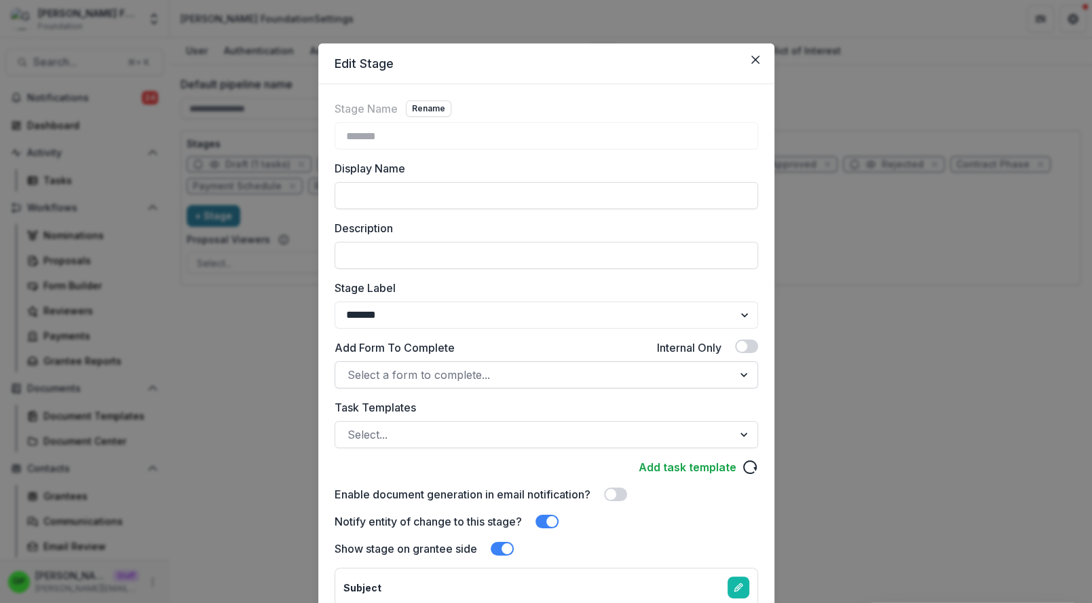
click at [408, 375] on div at bounding box center [534, 374] width 373 height 19
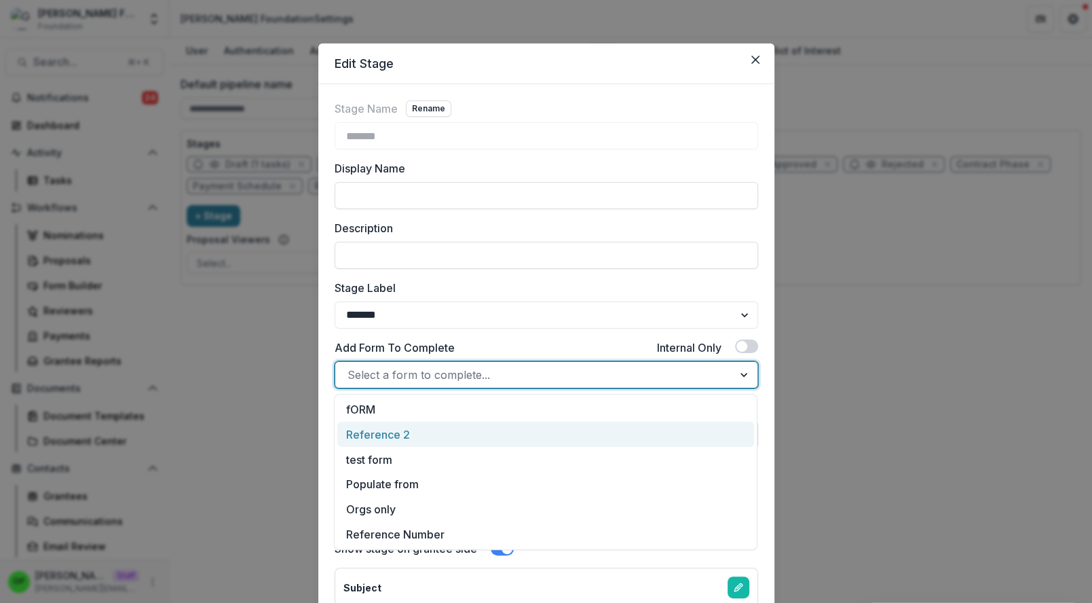
click at [325, 423] on div "**********" at bounding box center [546, 383] width 456 height 598
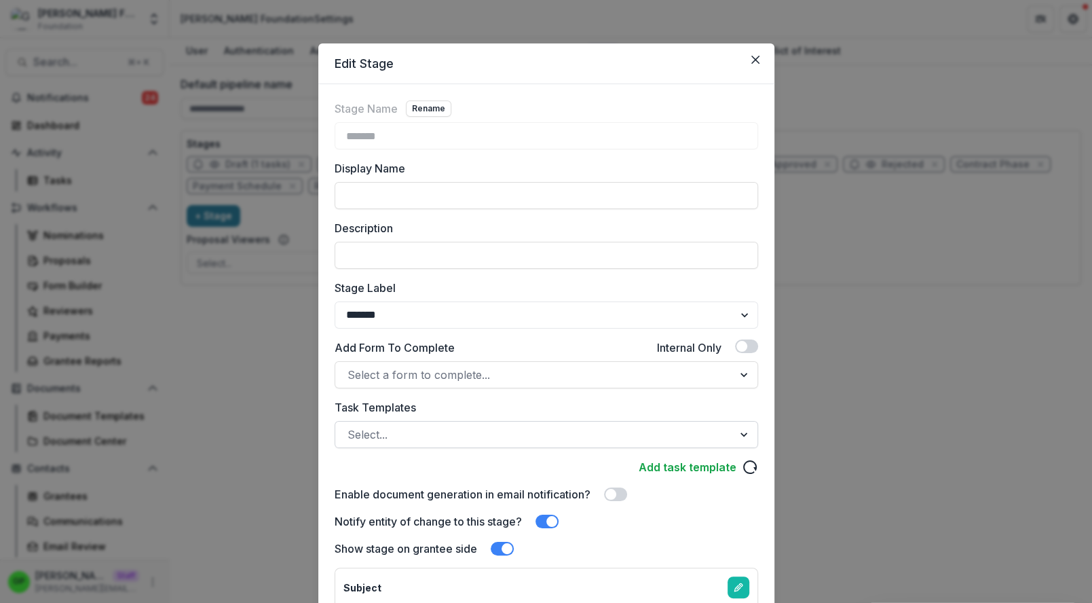
click at [367, 423] on div "Select..." at bounding box center [547, 434] width 424 height 27
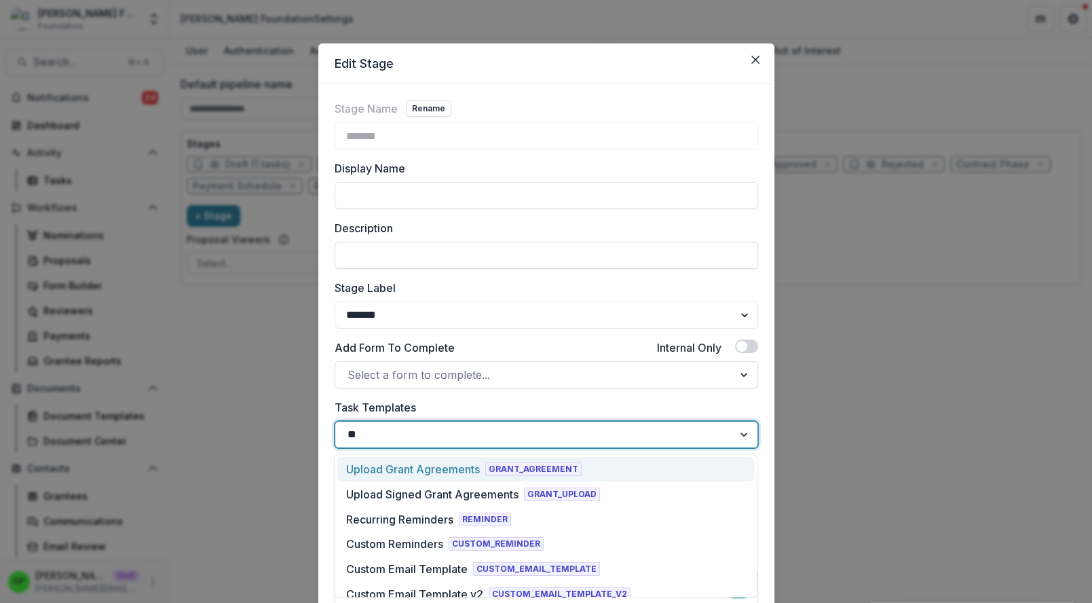
type input "***"
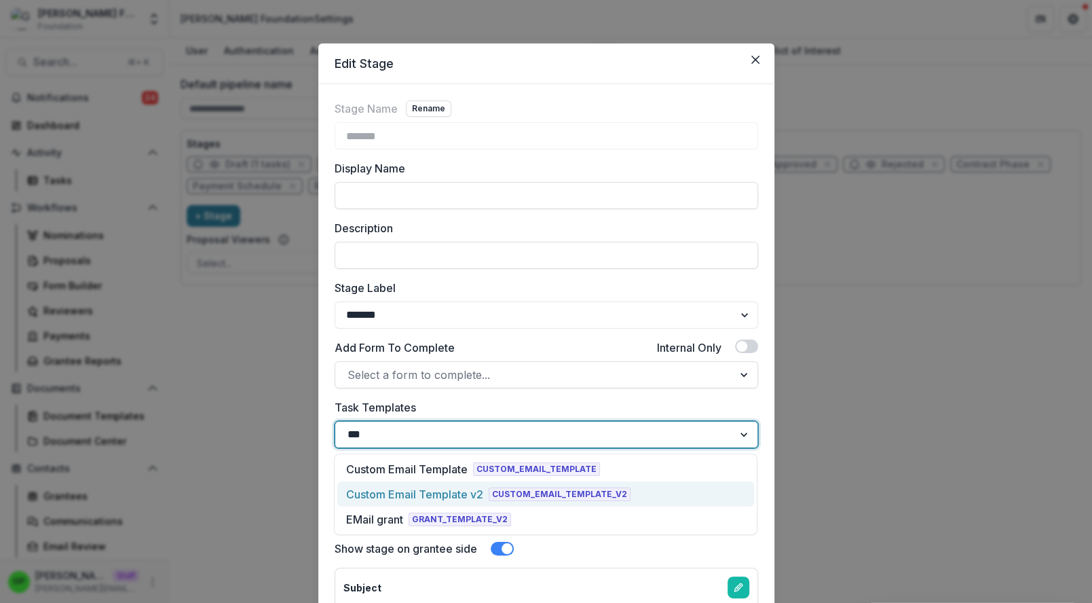
click at [422, 498] on div "Custom Email Template v2" at bounding box center [414, 494] width 137 height 16
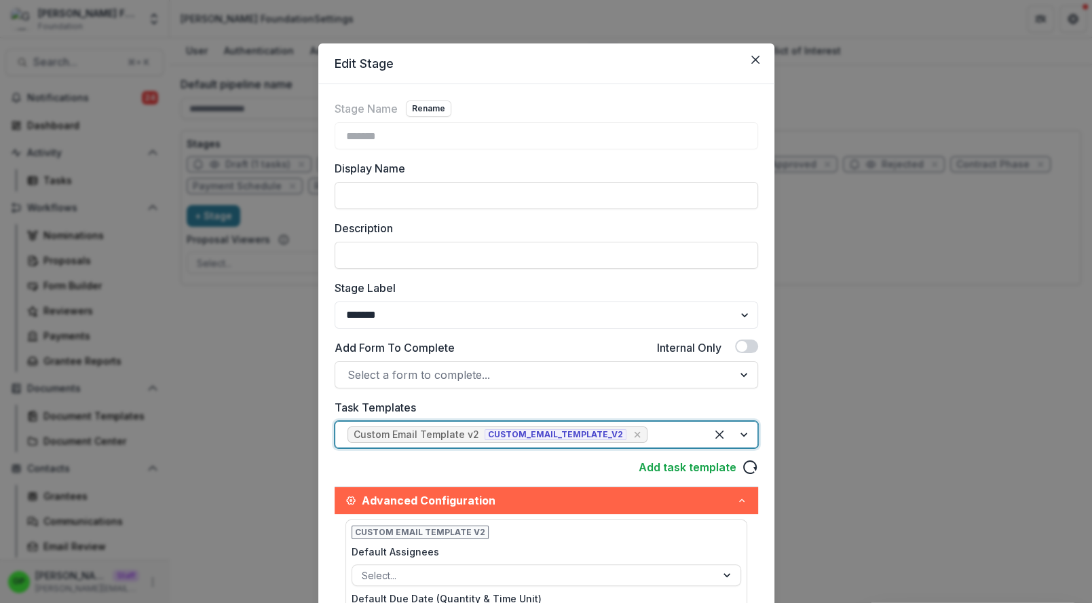
scroll to position [367, 0]
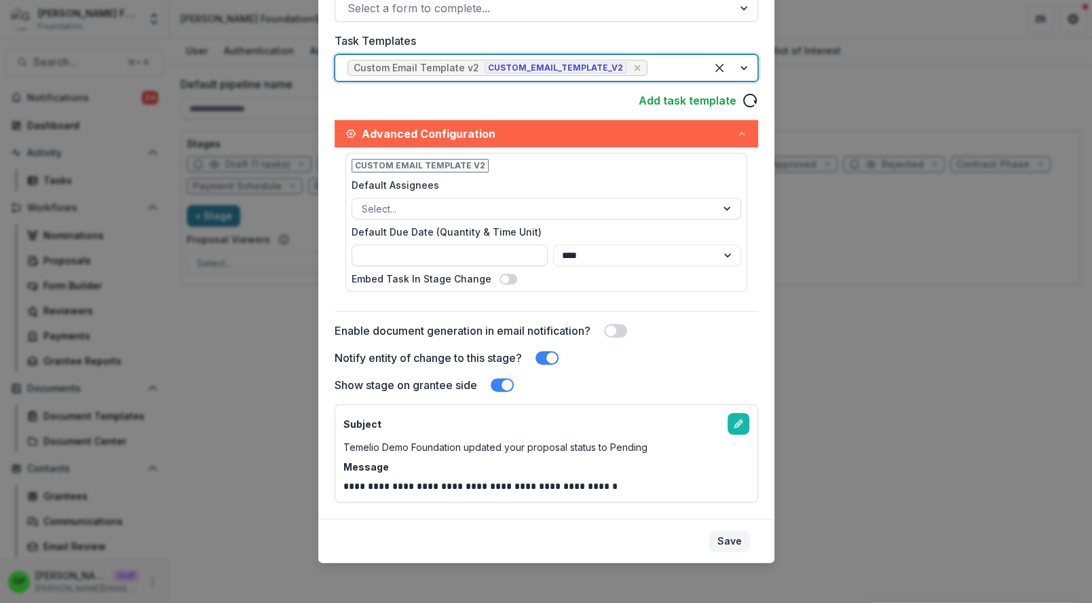
click at [731, 533] on button "Save" at bounding box center [729, 541] width 41 height 22
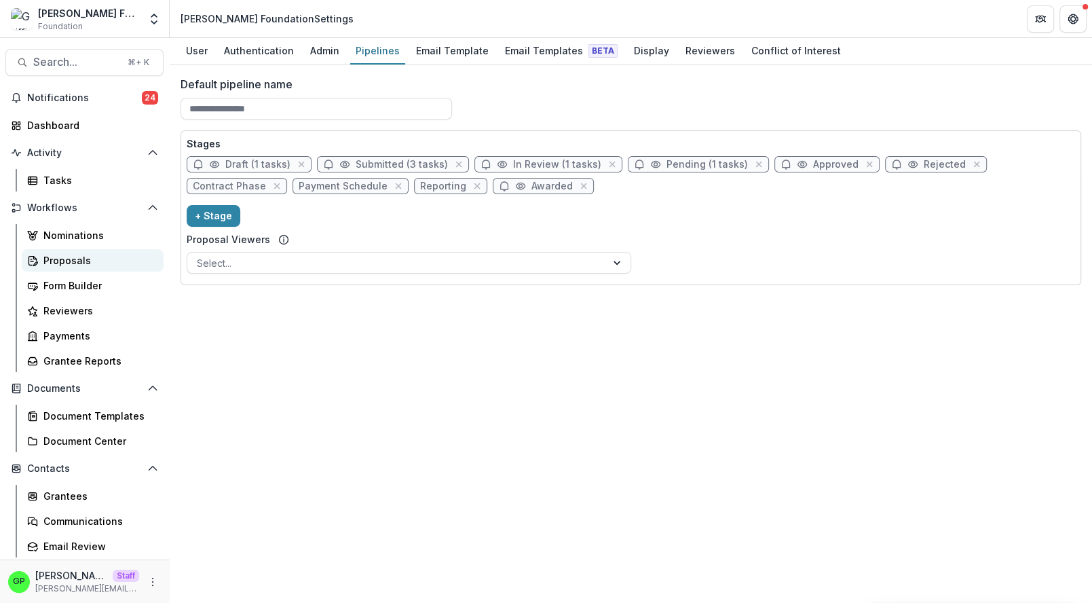
click at [77, 251] on div "Nominations Proposals Form Builder Reviewers Payments Grantee Reports" at bounding box center [92, 298] width 153 height 148
click at [77, 251] on link "Proposals" at bounding box center [93, 260] width 142 height 22
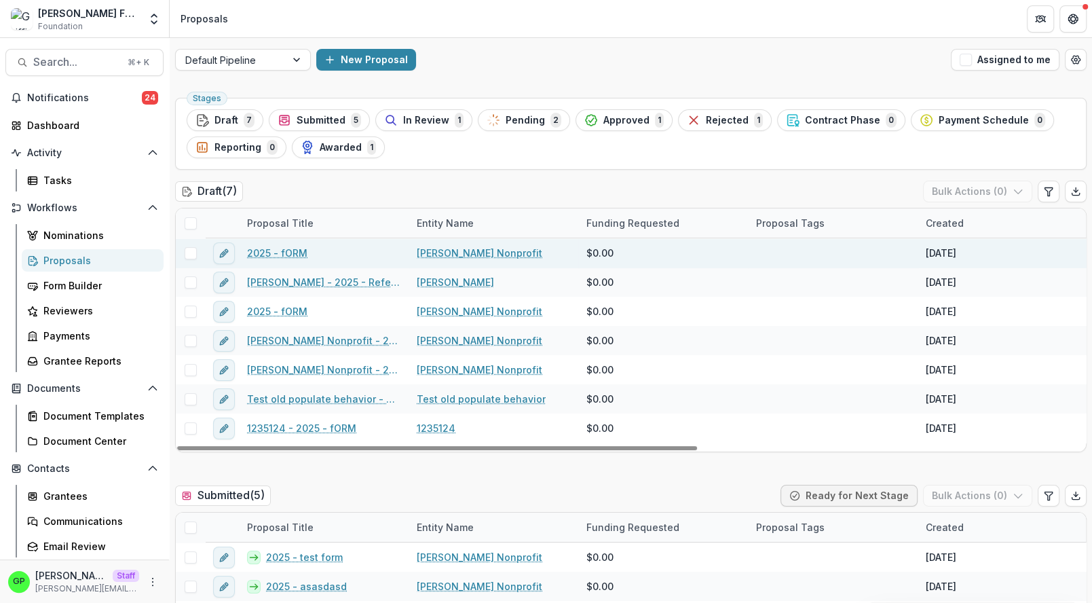
click at [281, 252] on link "2025 - fORM" at bounding box center [277, 253] width 60 height 14
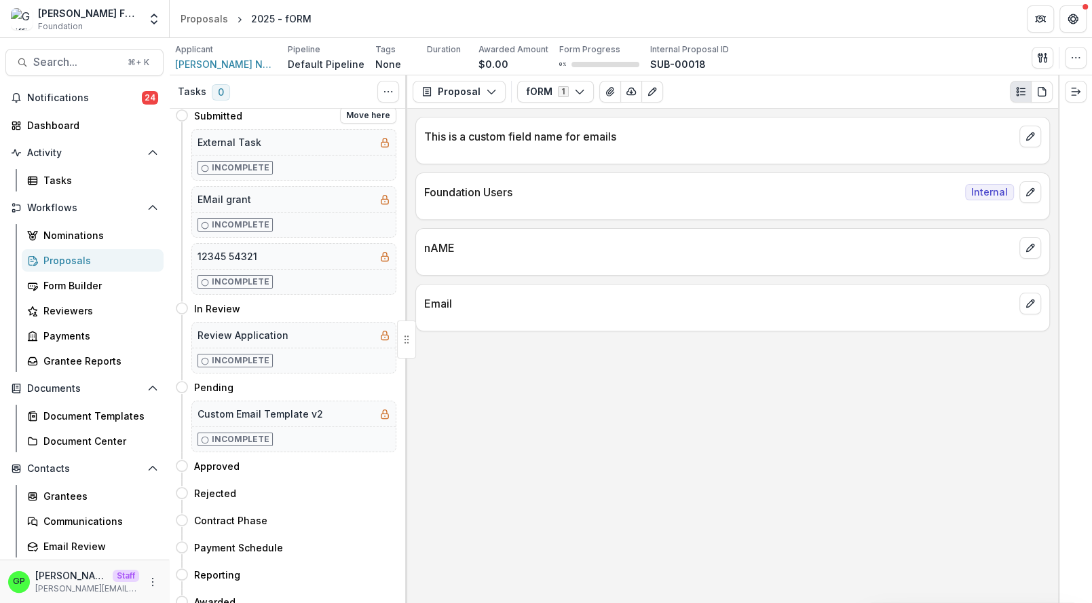
scroll to position [88, 0]
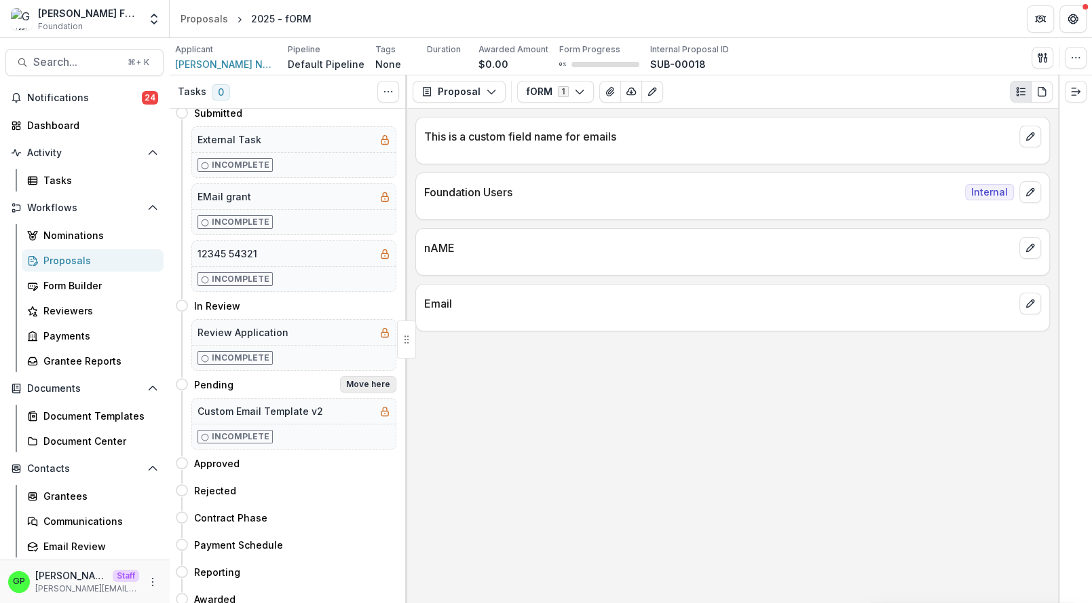
click at [367, 381] on button "Move here" at bounding box center [368, 384] width 56 height 16
select select "*******"
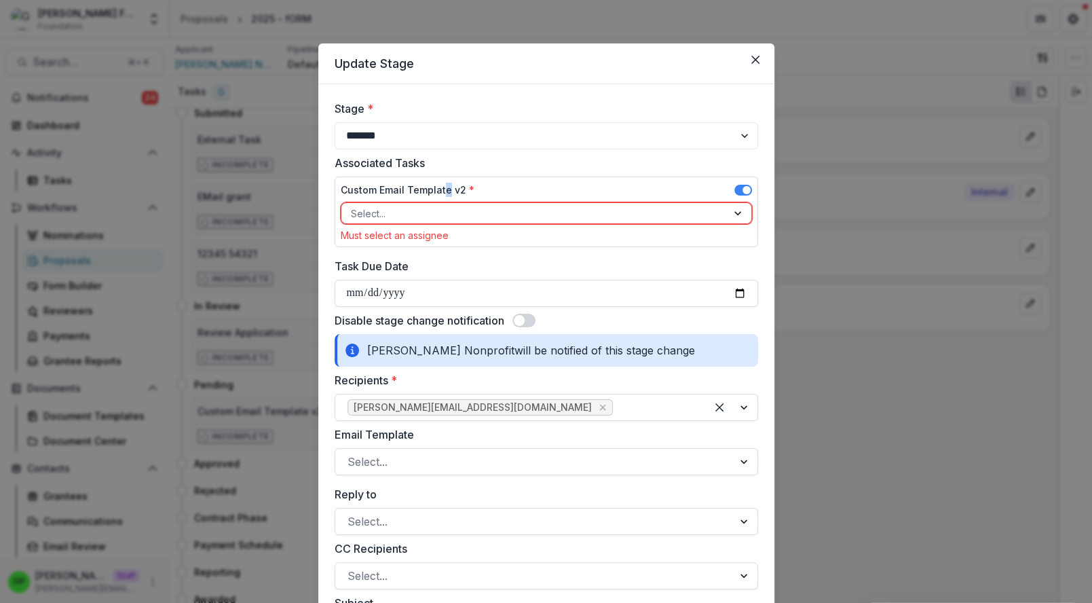
click at [443, 196] on label "Custom Email Template v2 *" at bounding box center [408, 190] width 134 height 14
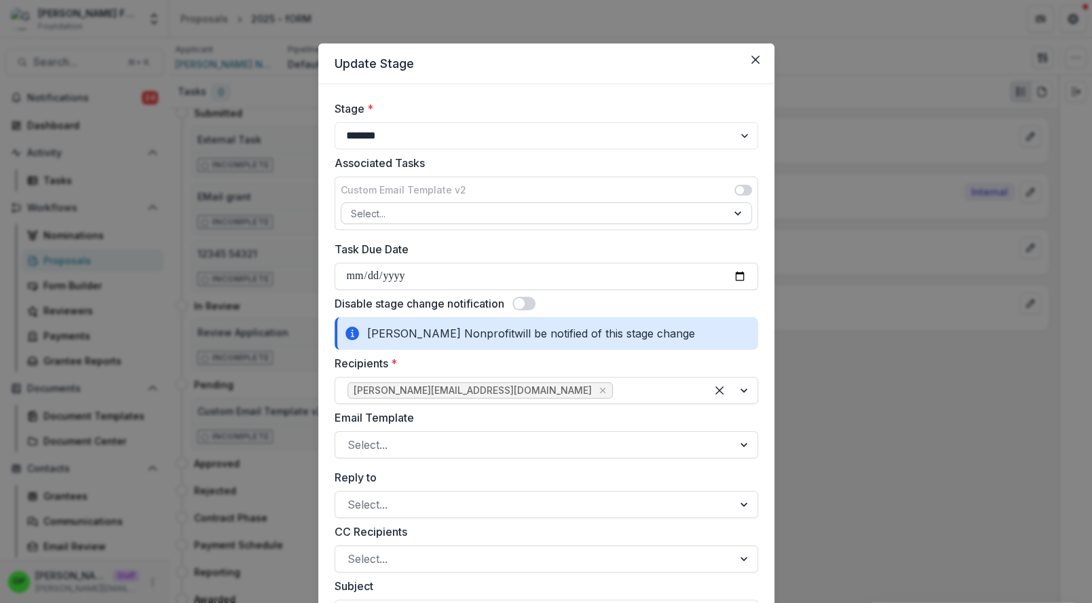
click at [443, 207] on div at bounding box center [534, 213] width 367 height 17
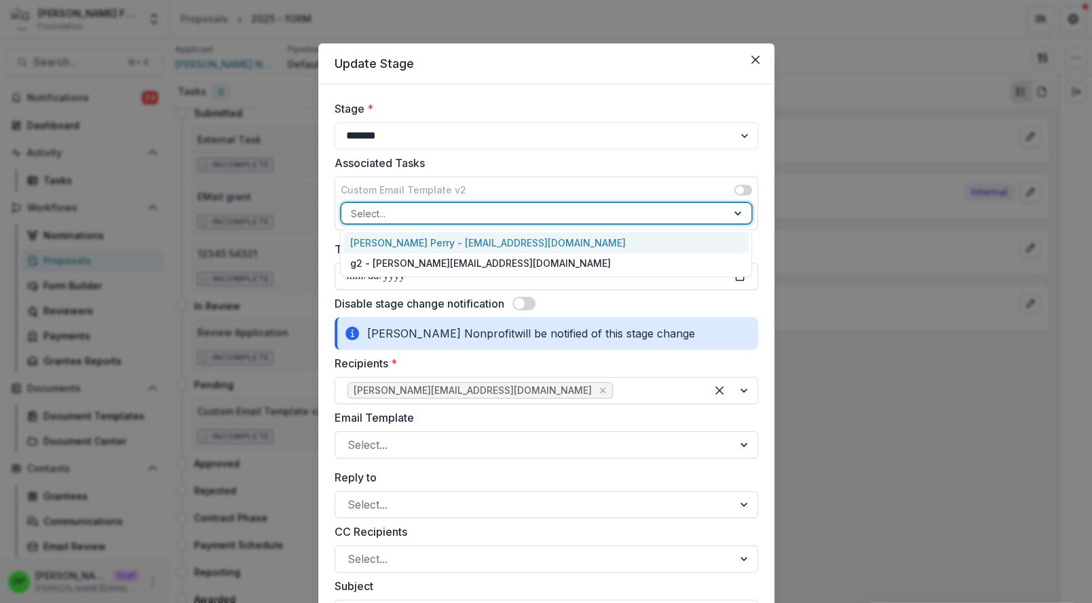
click at [426, 239] on div "Griffin Perry - griffin@trytemelio.com" at bounding box center [546, 242] width 405 height 21
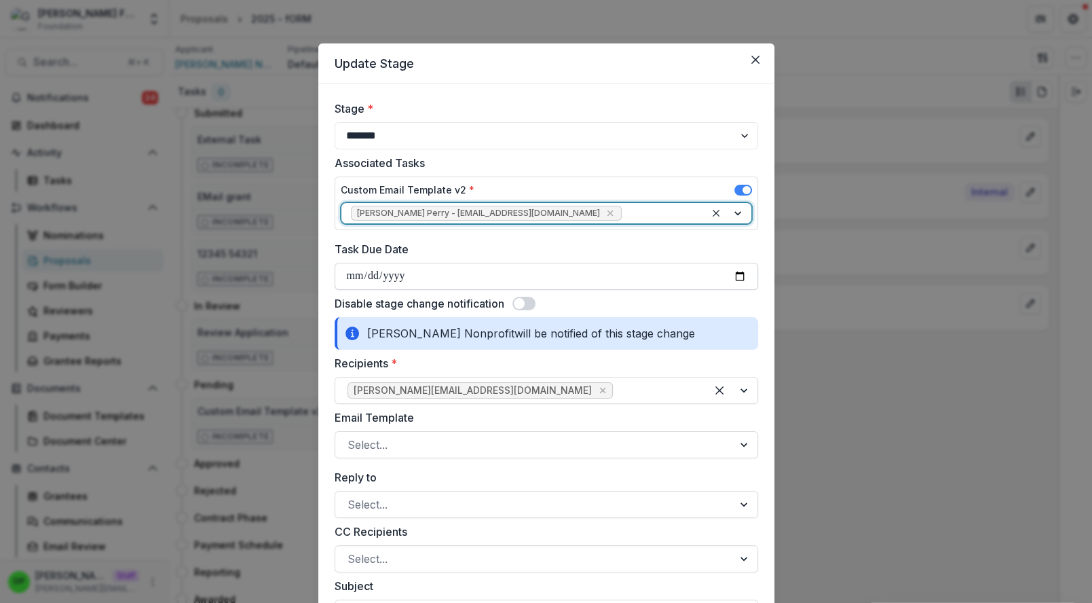
click at [380, 274] on input "Task Due Date" at bounding box center [547, 276] width 424 height 27
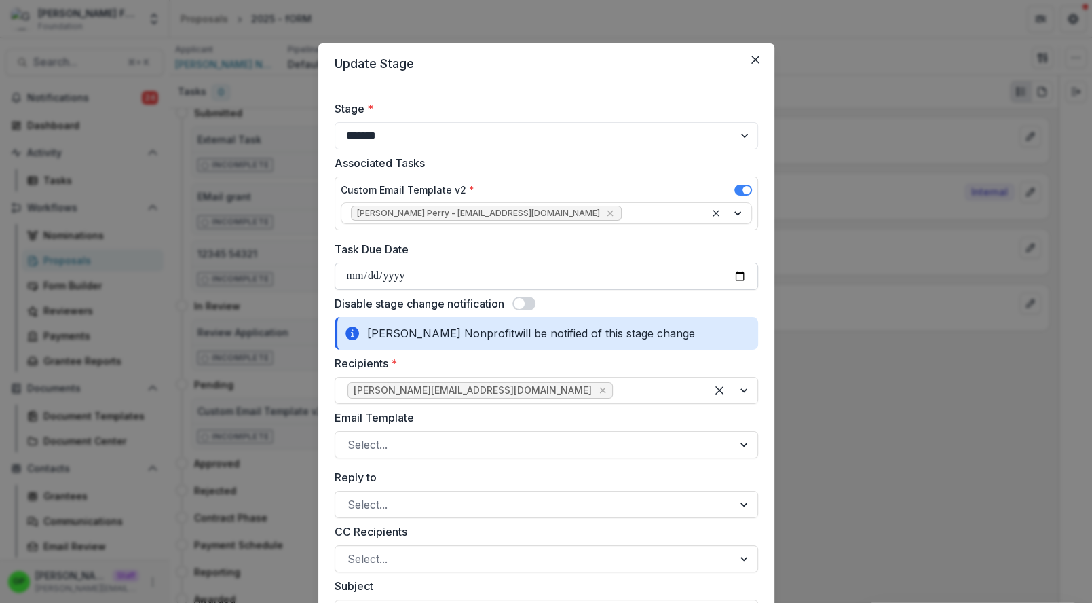
click at [356, 274] on input "Task Due Date" at bounding box center [547, 276] width 424 height 27
click at [347, 275] on input "Task Due Date" at bounding box center [547, 276] width 424 height 27
click at [525, 301] on span at bounding box center [519, 303] width 11 height 11
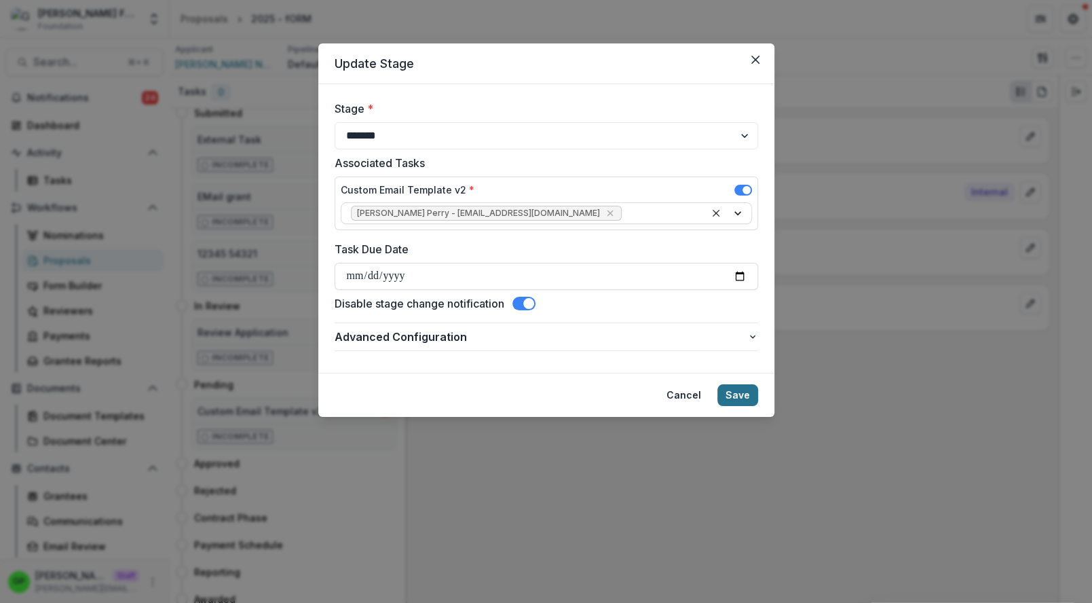
click at [730, 399] on button "Save" at bounding box center [738, 395] width 41 height 22
click at [373, 268] on input "Task Due Date" at bounding box center [547, 276] width 424 height 27
click at [373, 278] on input "Task Due Date" at bounding box center [547, 276] width 424 height 27
type input "**********"
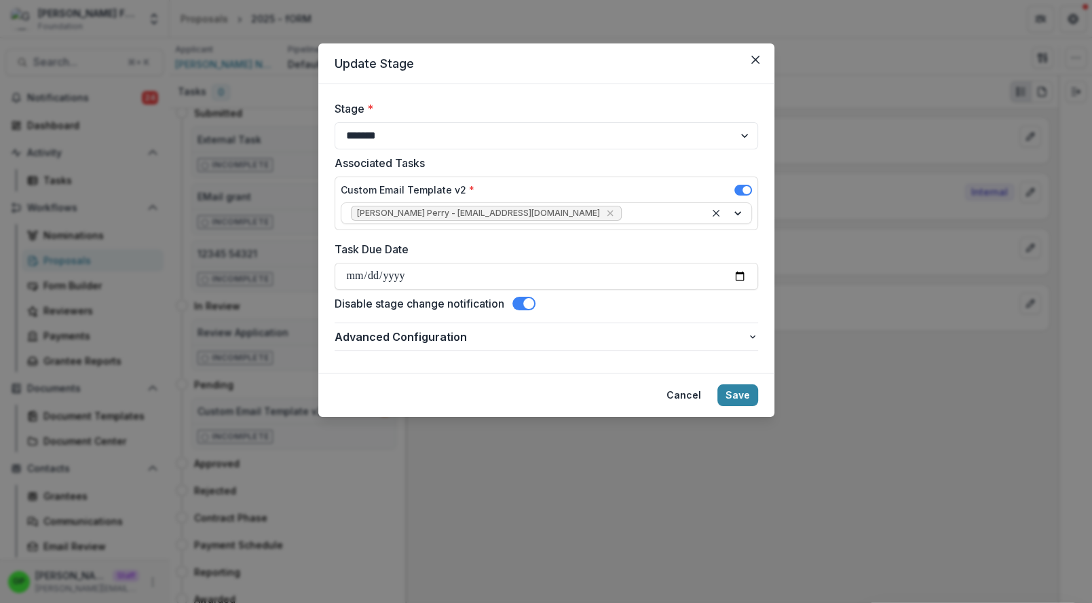
click at [759, 389] on footer "Cancel Save" at bounding box center [546, 395] width 456 height 44
click at [752, 389] on button "Save" at bounding box center [738, 395] width 41 height 22
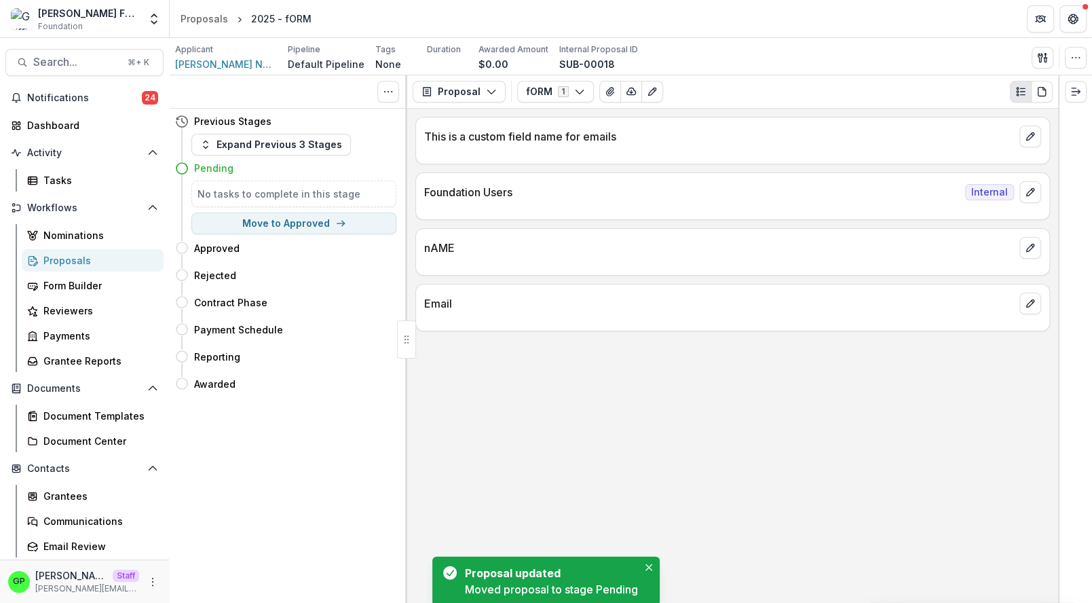
scroll to position [0, 0]
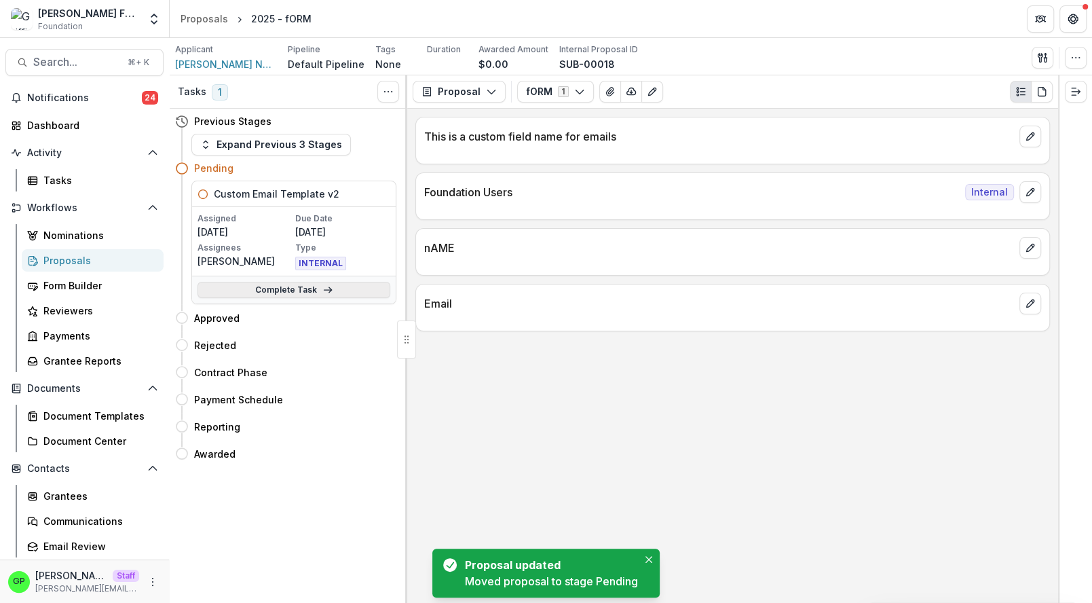
click at [312, 291] on link "Complete Task" at bounding box center [294, 290] width 193 height 16
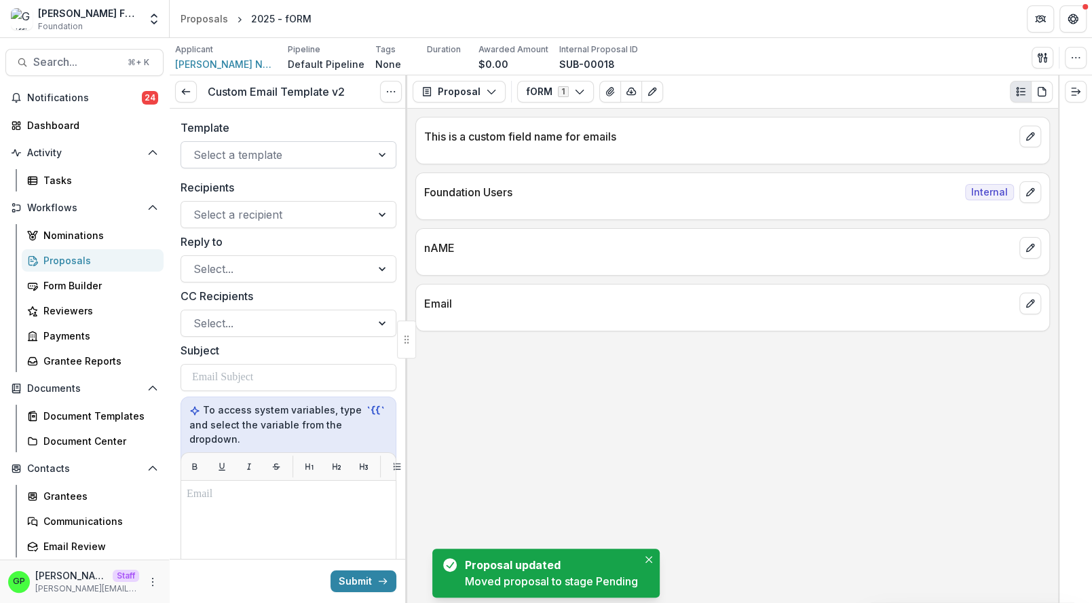
click at [265, 153] on div at bounding box center [276, 154] width 166 height 19
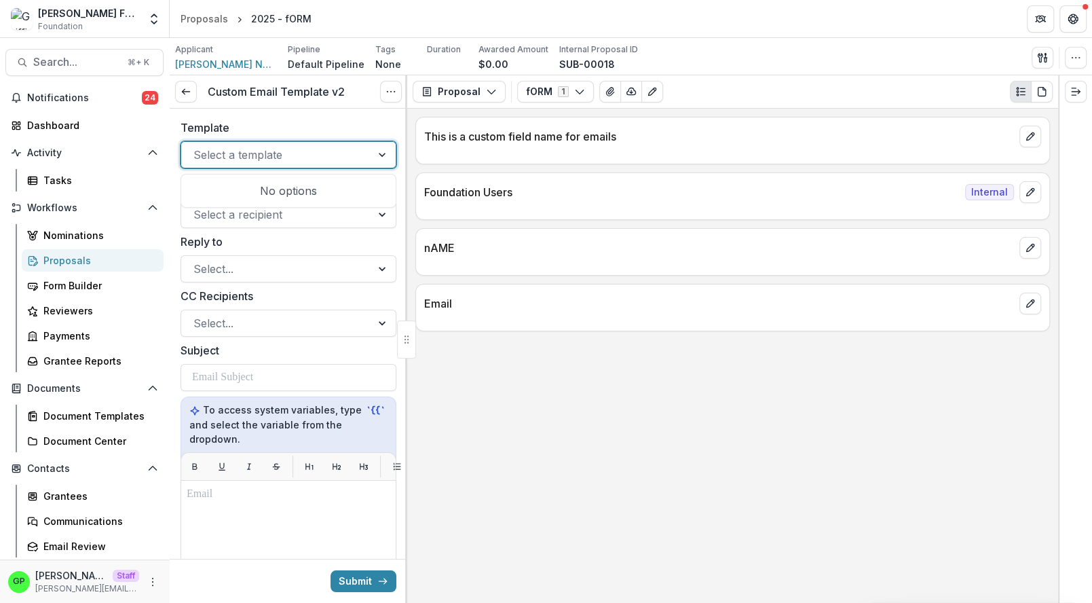
click at [248, 125] on label "Template" at bounding box center [285, 127] width 208 height 16
click at [197, 147] on input "Template" at bounding box center [194, 155] width 3 height 16
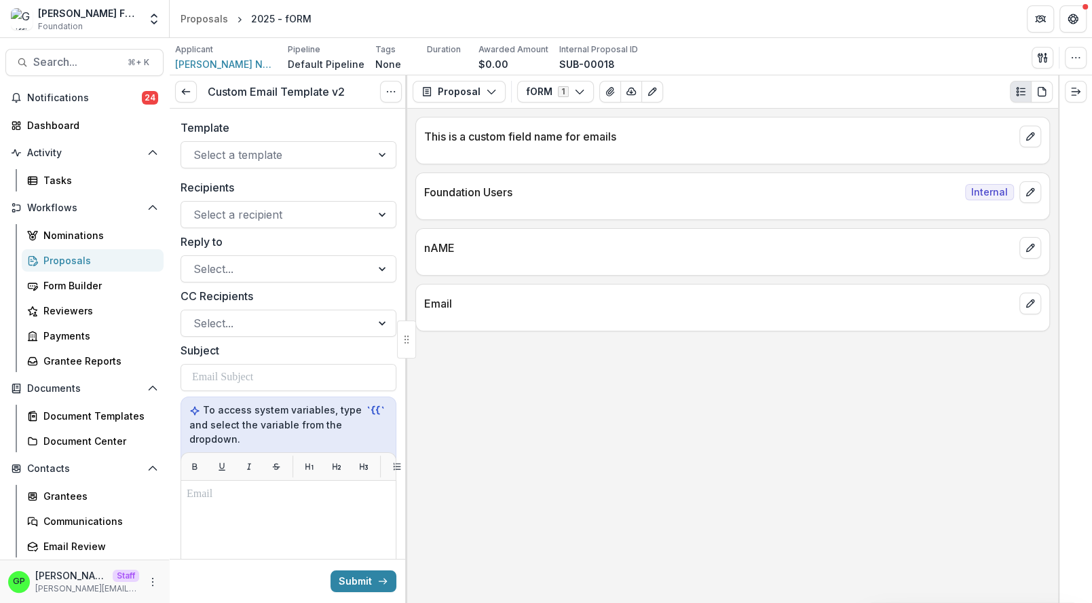
click at [245, 200] on div "Recipients Select a recipient" at bounding box center [289, 203] width 216 height 49
click at [245, 206] on div at bounding box center [276, 214] width 166 height 19
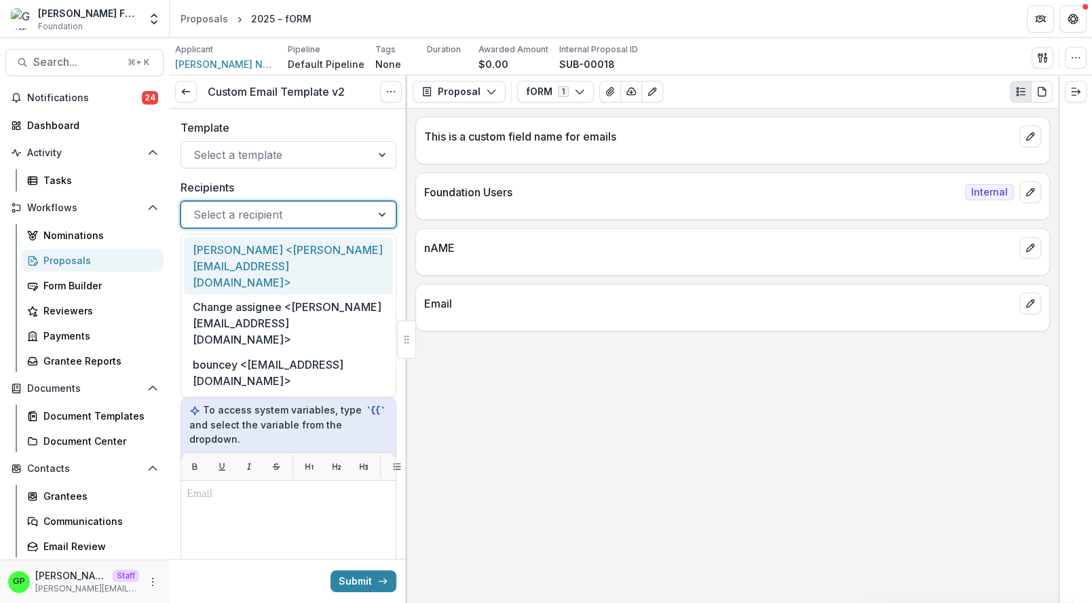
click at [247, 247] on div "Griffin Perry <griffin@trytemelio.com>" at bounding box center [288, 266] width 209 height 58
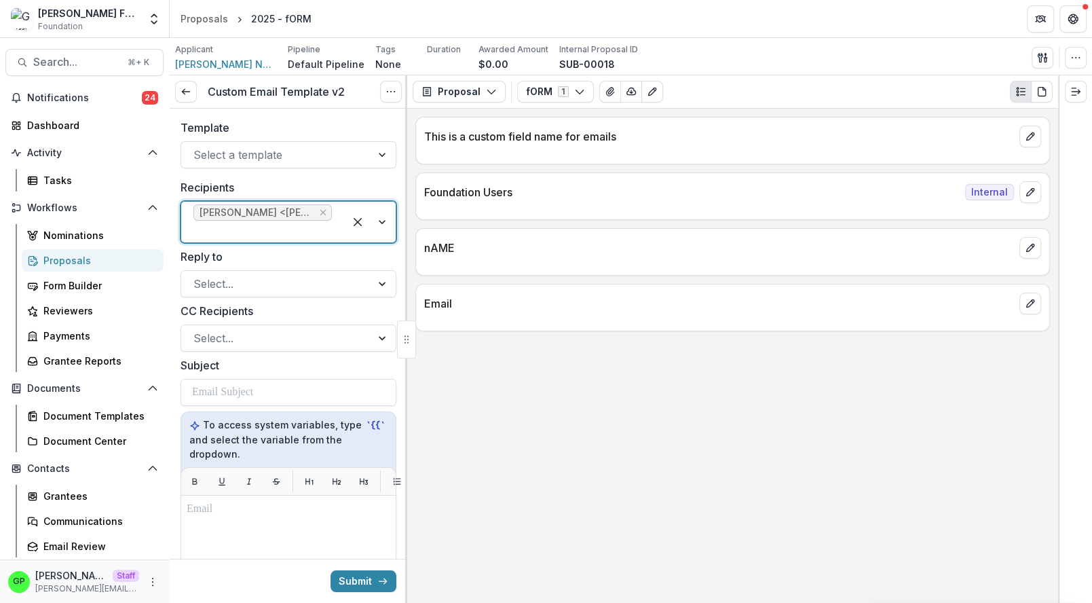
click at [294, 232] on div at bounding box center [262, 231] width 138 height 19
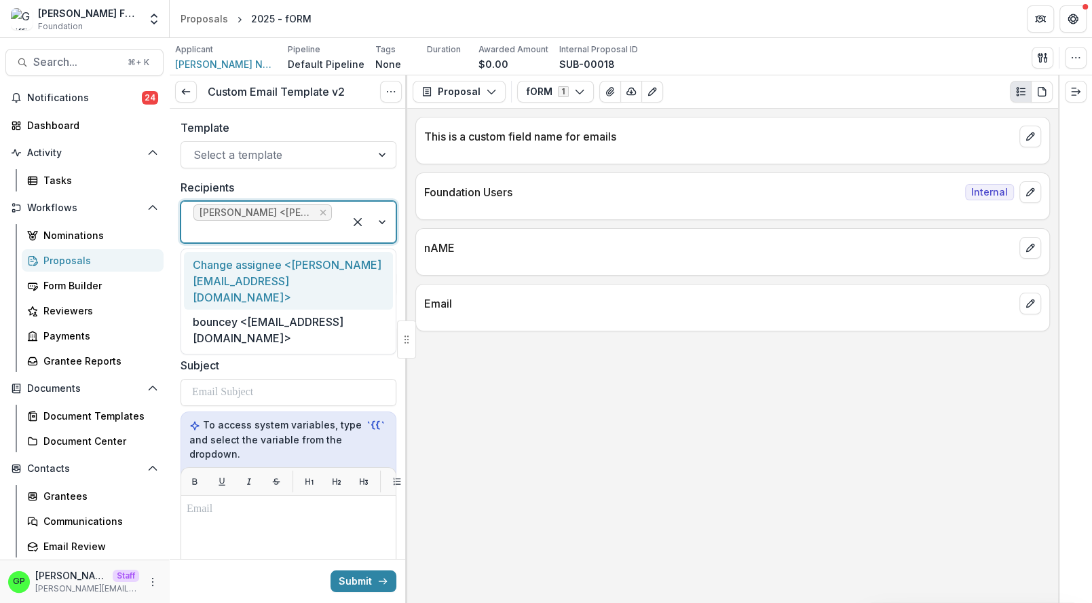
click at [279, 286] on div "Change assignee <griffin+change@trytemelio.com>" at bounding box center [288, 281] width 209 height 58
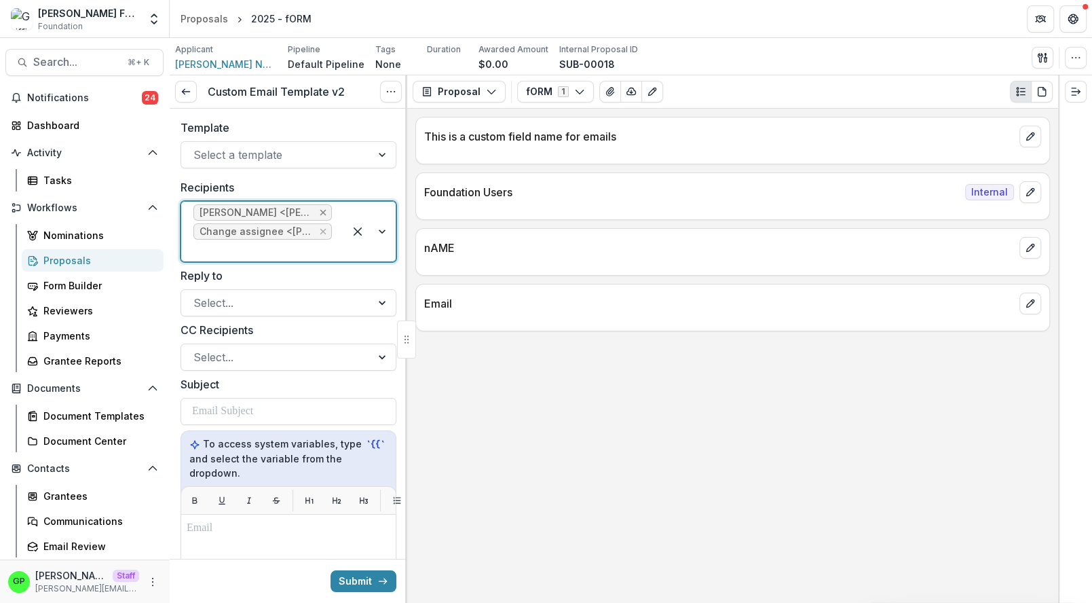
click at [323, 211] on icon "Remove Griffin Perry <griffin@trytemelio.com>" at bounding box center [323, 213] width 6 height 6
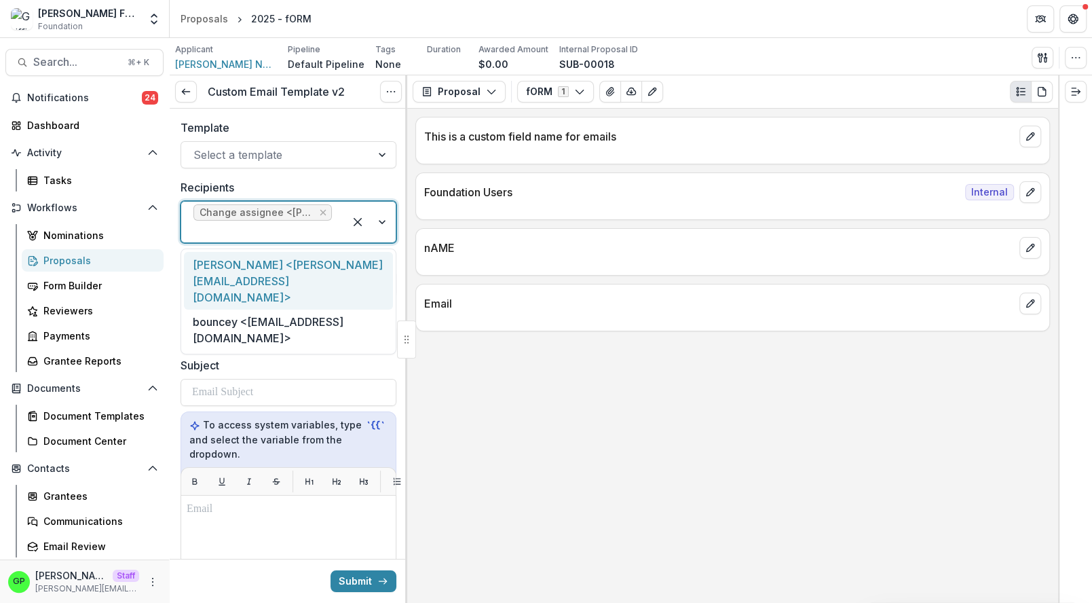
click at [267, 239] on div at bounding box center [262, 231] width 138 height 19
click at [261, 263] on div "Griffin Perry <griffin@trytemelio.com>" at bounding box center [288, 281] width 209 height 58
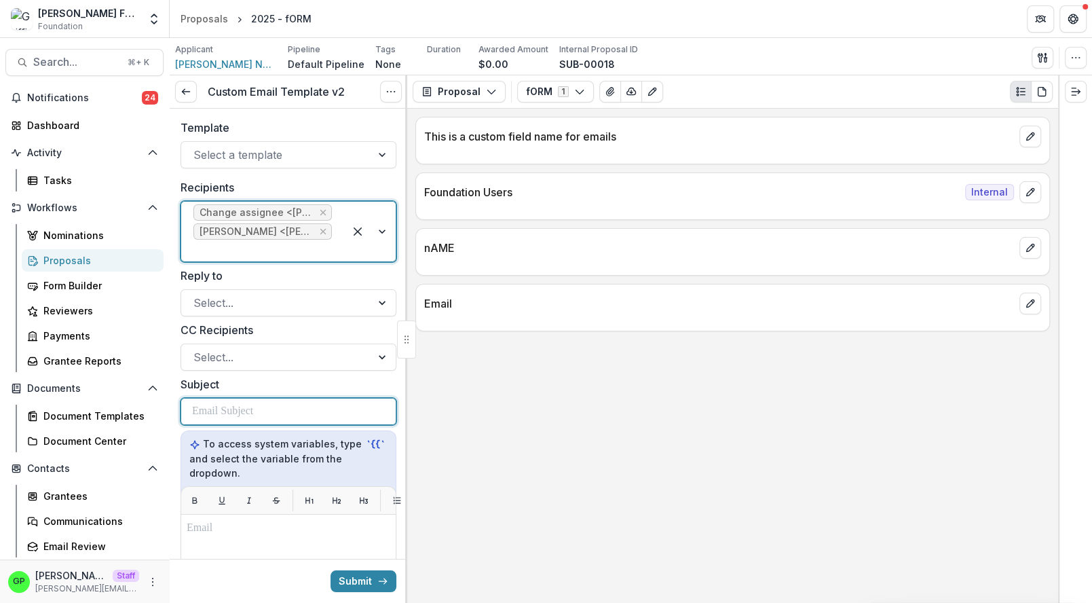
click at [216, 402] on div at bounding box center [288, 412] width 193 height 26
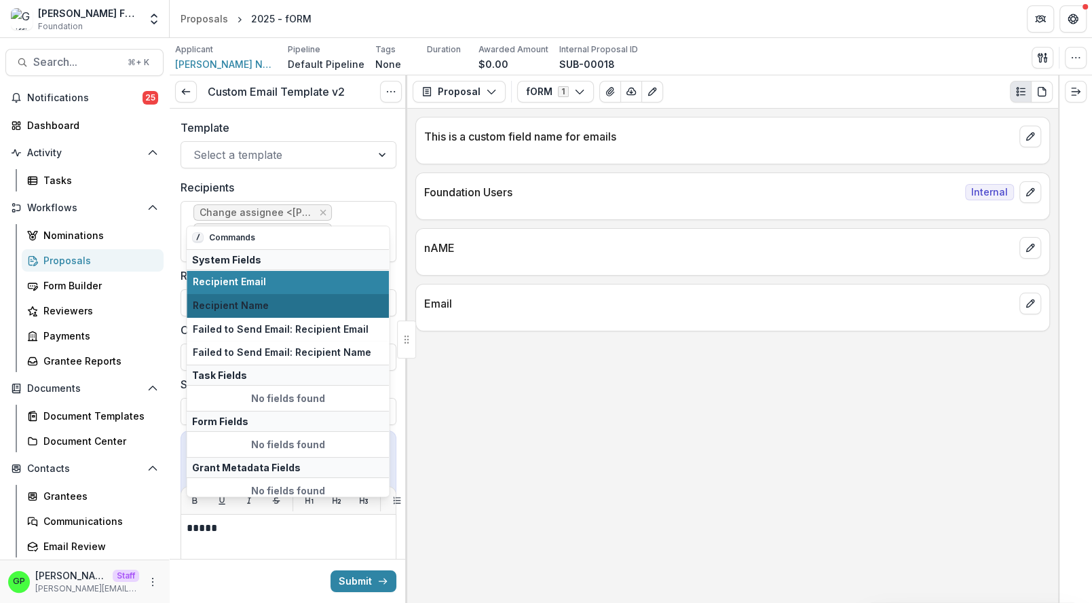
click at [225, 304] on span "Recipient Name" at bounding box center [288, 306] width 190 height 12
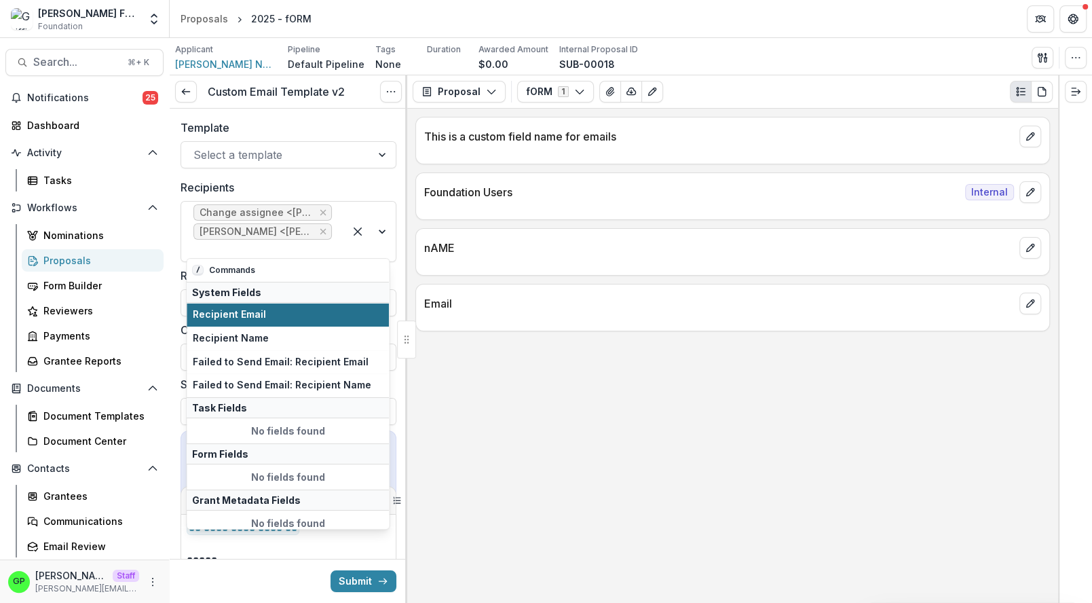
click at [268, 316] on span "Recipient Email" at bounding box center [288, 315] width 190 height 12
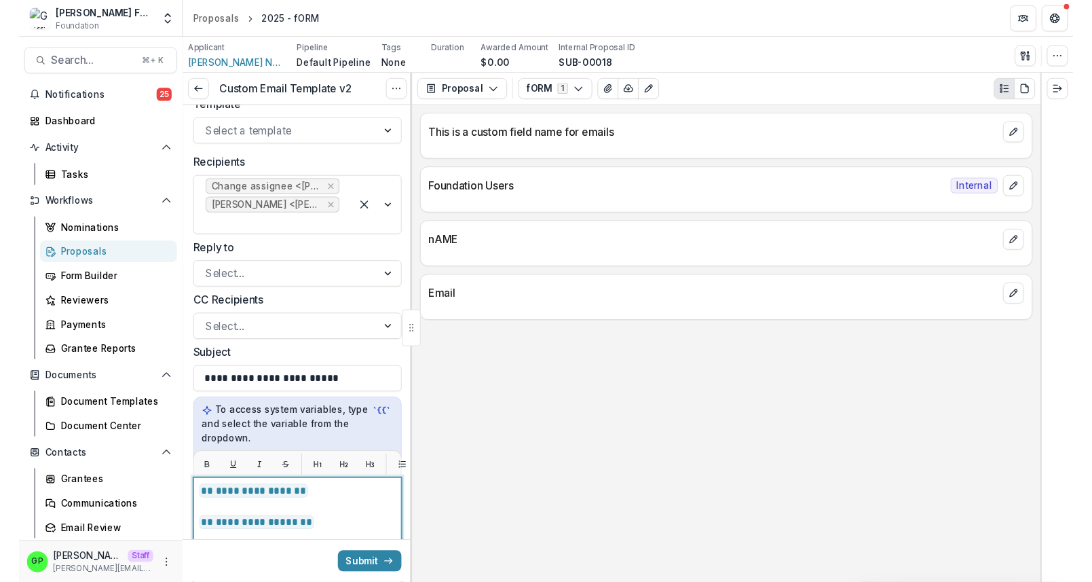
scroll to position [299, 0]
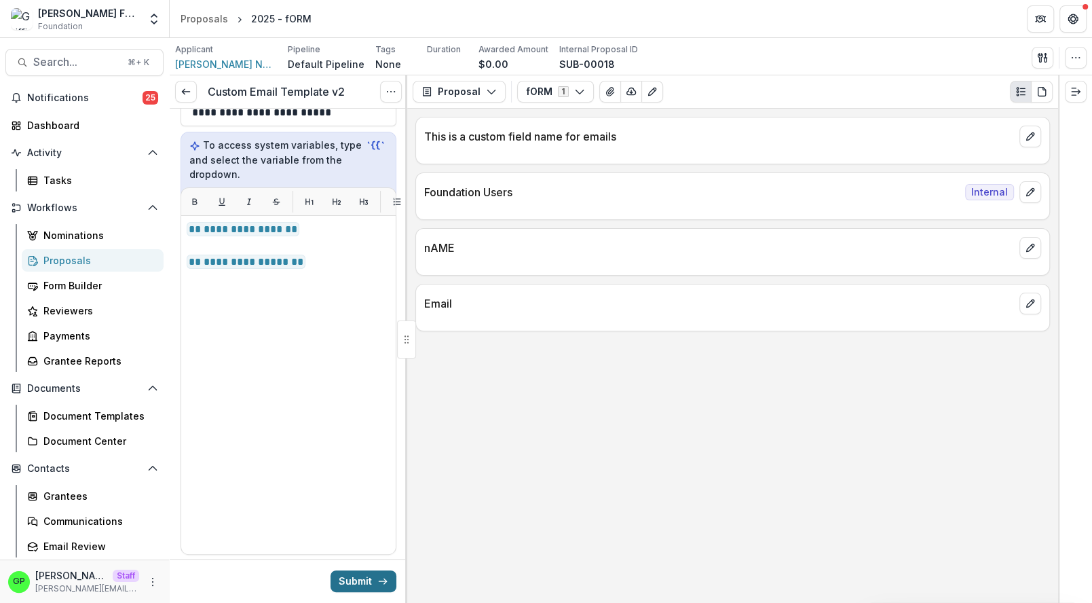
click at [353, 573] on button "Submit" at bounding box center [364, 581] width 66 height 22
